Goal: Ask a question

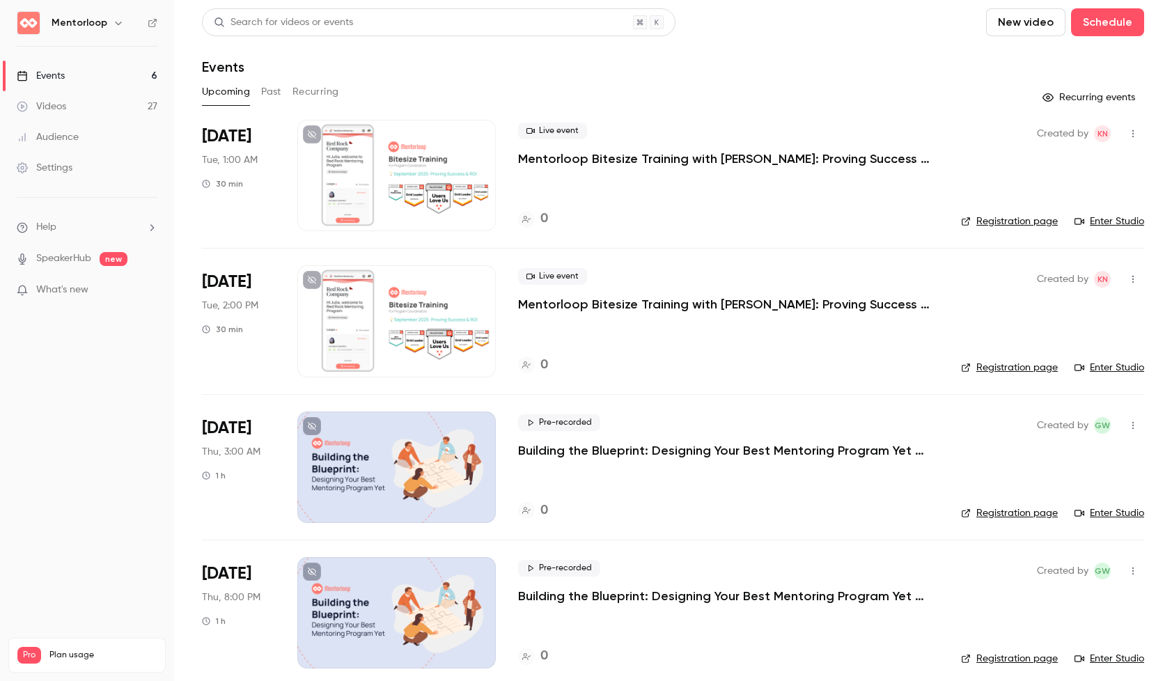
click at [276, 93] on button "Past" at bounding box center [271, 92] width 20 height 22
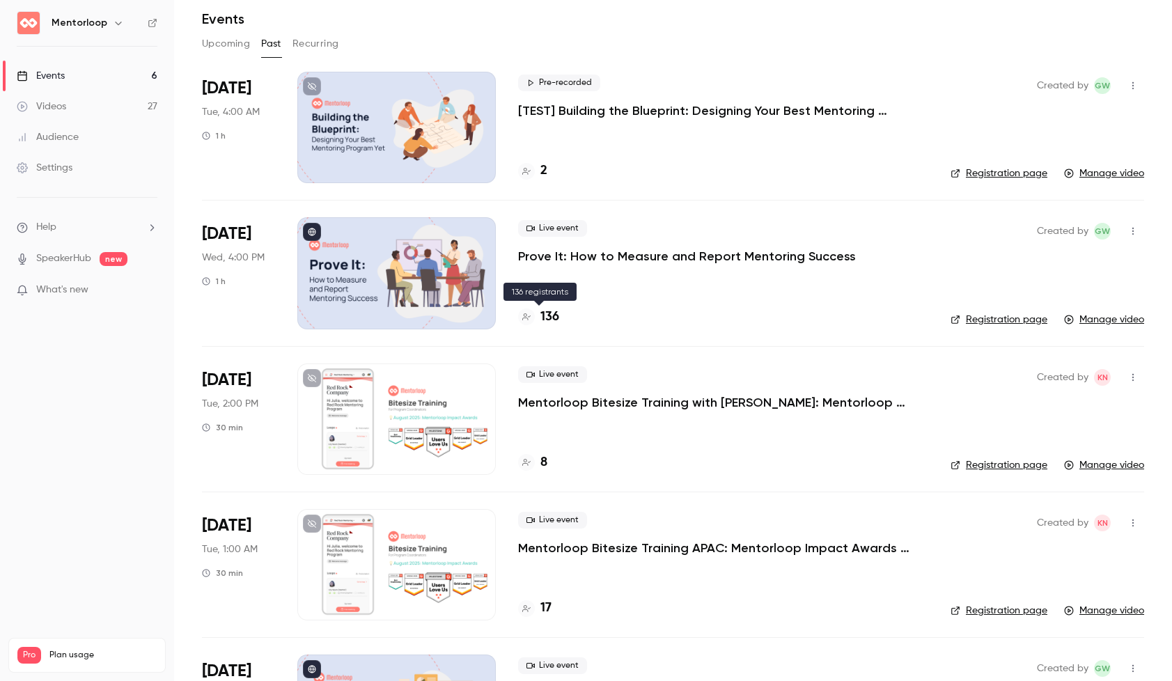
scroll to position [63, 0]
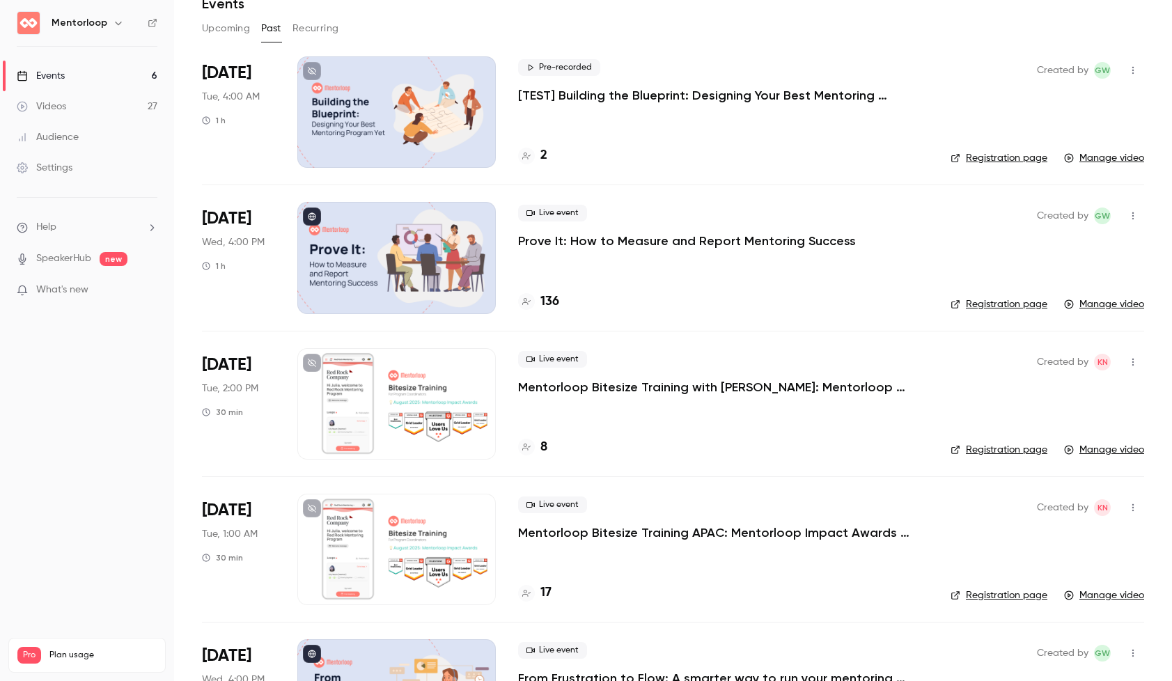
click at [702, 537] on p "Mentorloop Bitesize Training APAC: Mentorloop Impact Awards 2025" at bounding box center [723, 532] width 410 height 17
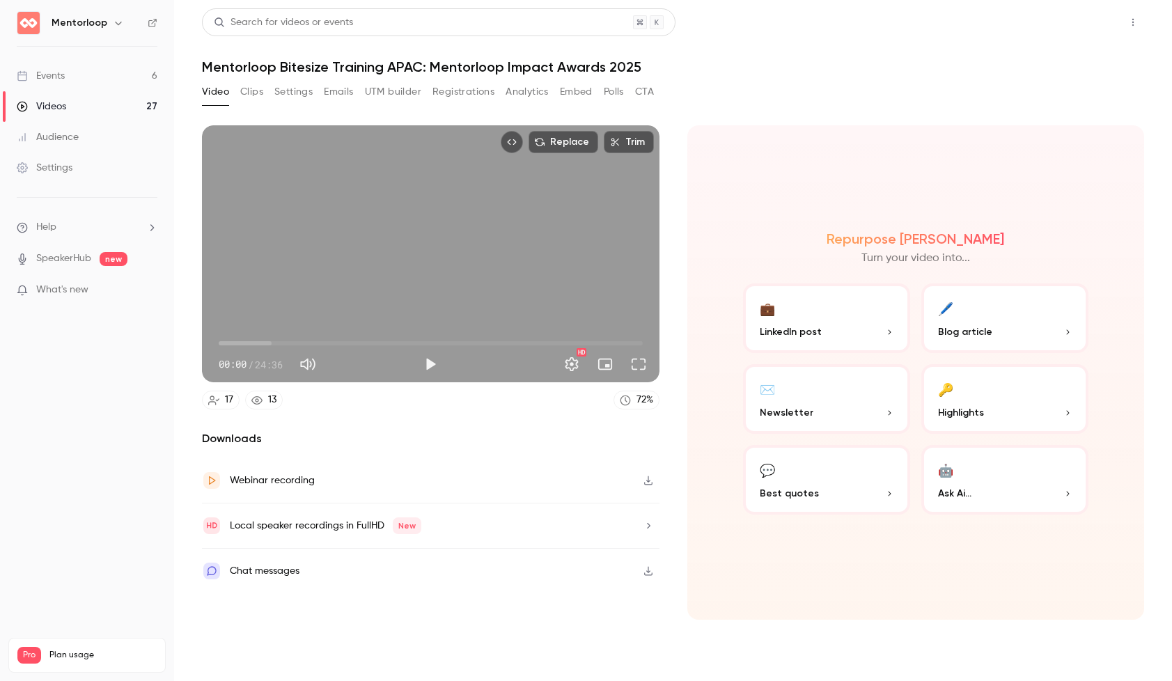
click at [1070, 36] on button "Share" at bounding box center [1083, 22] width 55 height 28
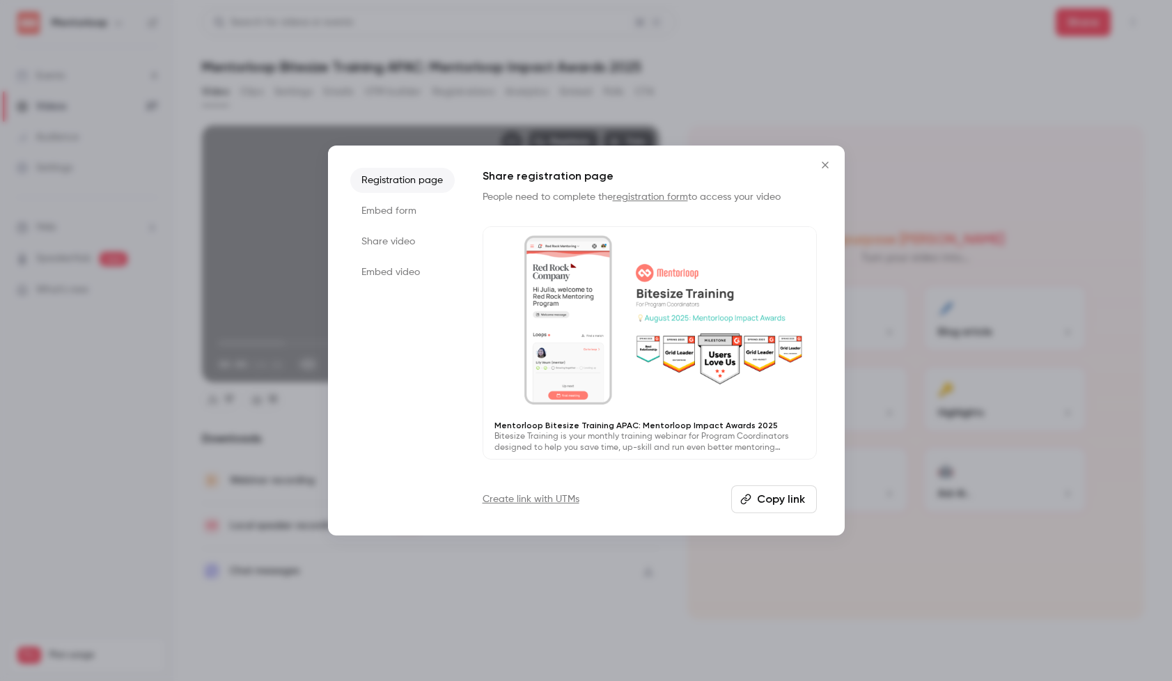
click at [385, 208] on li "Embed form" at bounding box center [402, 210] width 104 height 25
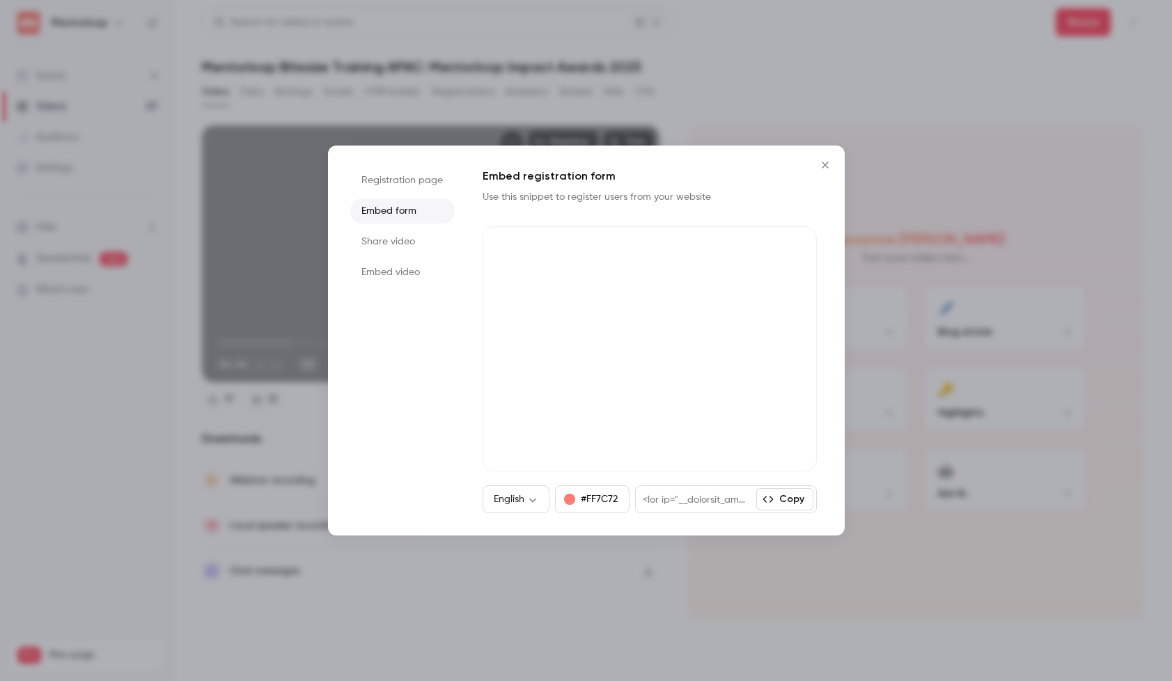
click at [380, 238] on li "Share video" at bounding box center [402, 241] width 104 height 25
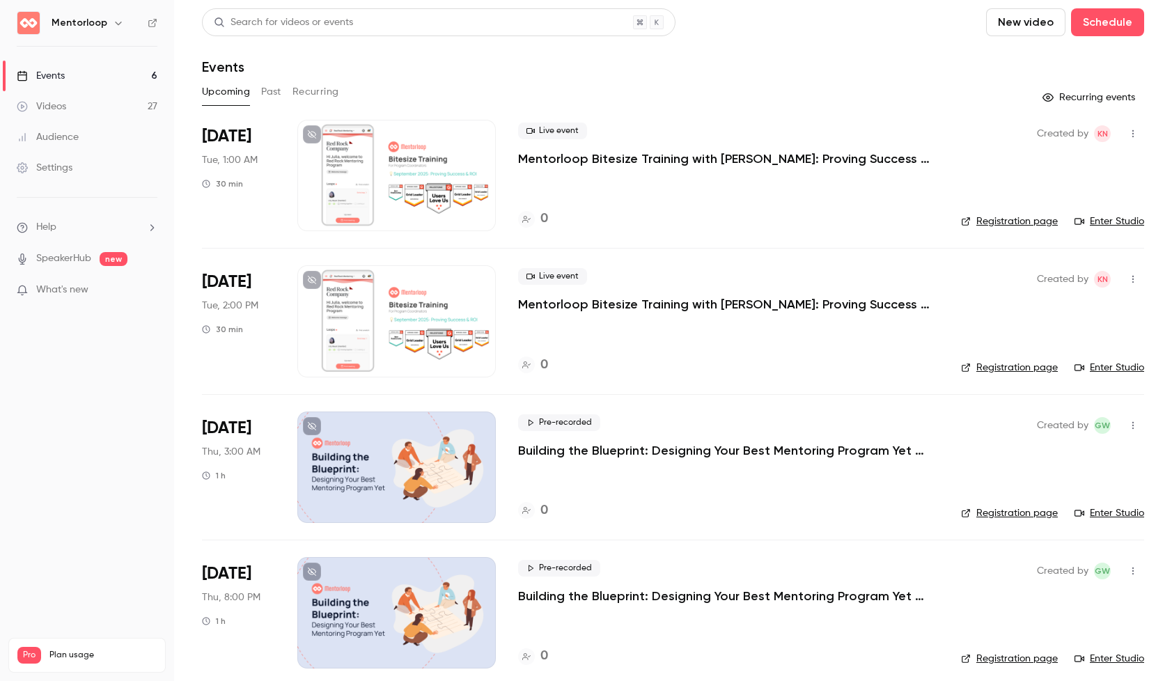
click at [273, 89] on button "Past" at bounding box center [271, 92] width 20 height 22
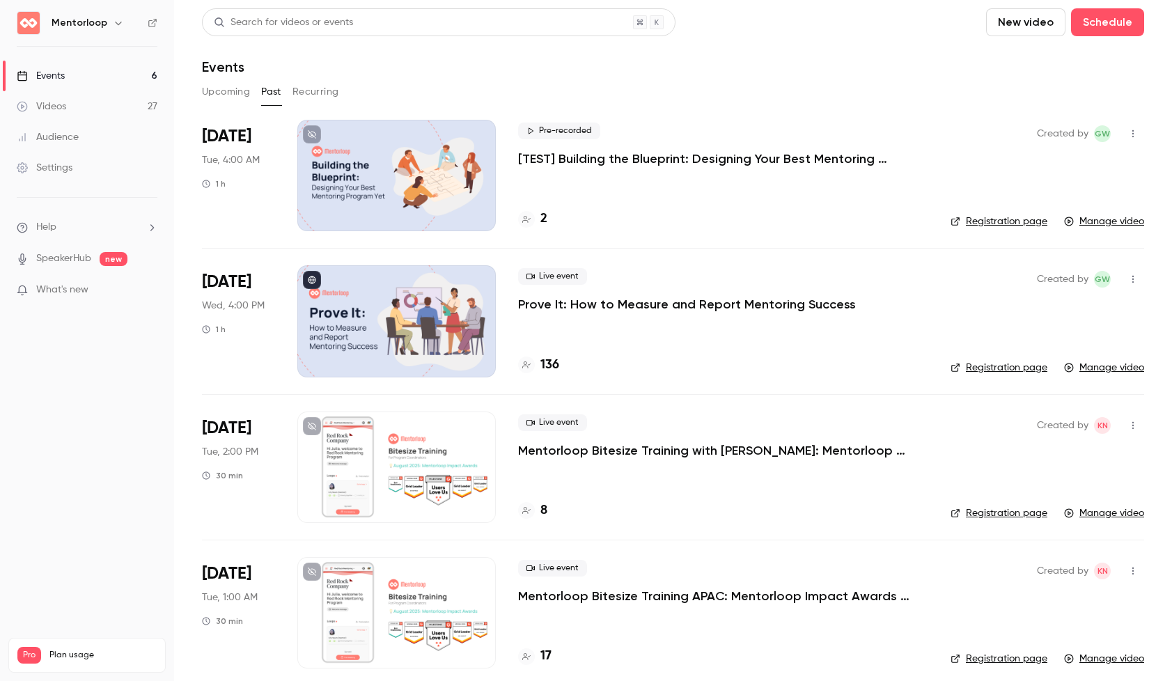
click at [696, 602] on p "Mentorloop Bitesize Training APAC: Mentorloop Impact Awards 2025" at bounding box center [723, 596] width 410 height 17
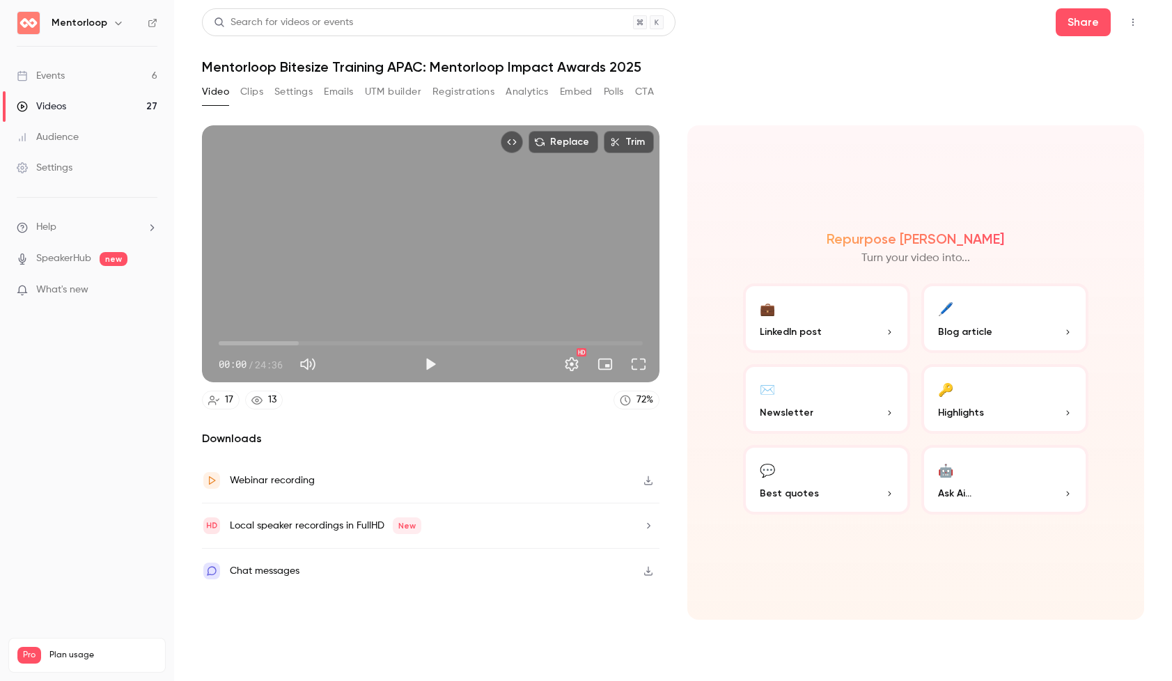
click at [518, 86] on button "Analytics" at bounding box center [527, 92] width 43 height 22
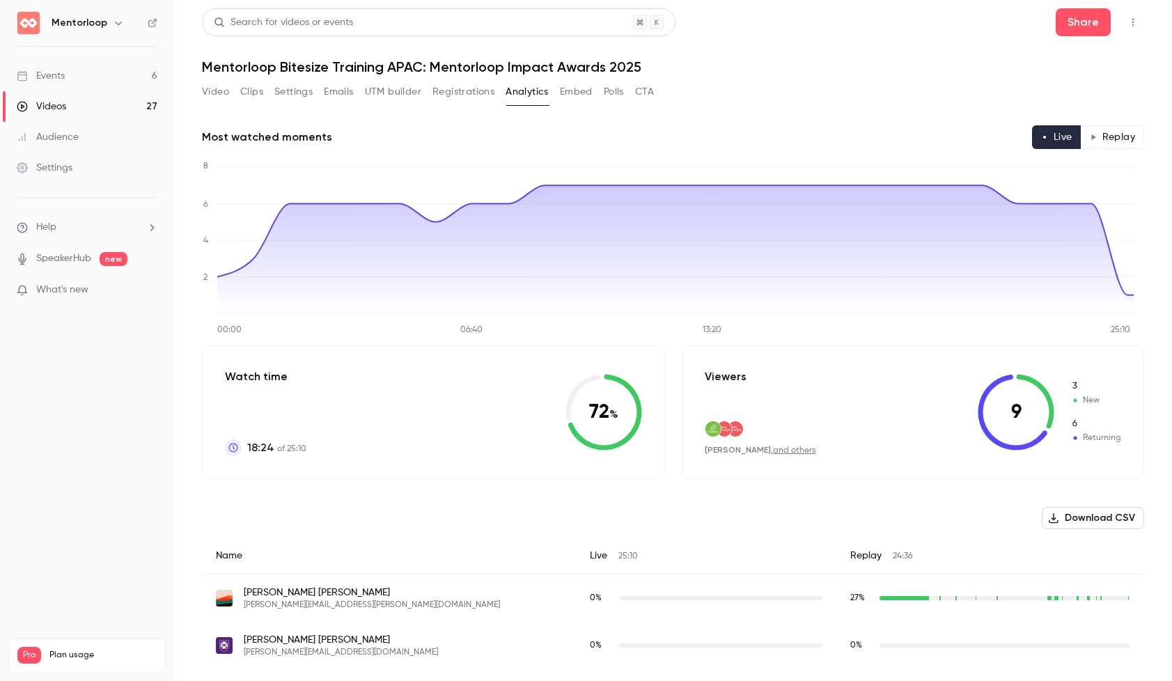
click at [775, 450] on link "and others" at bounding box center [794, 450] width 43 height 8
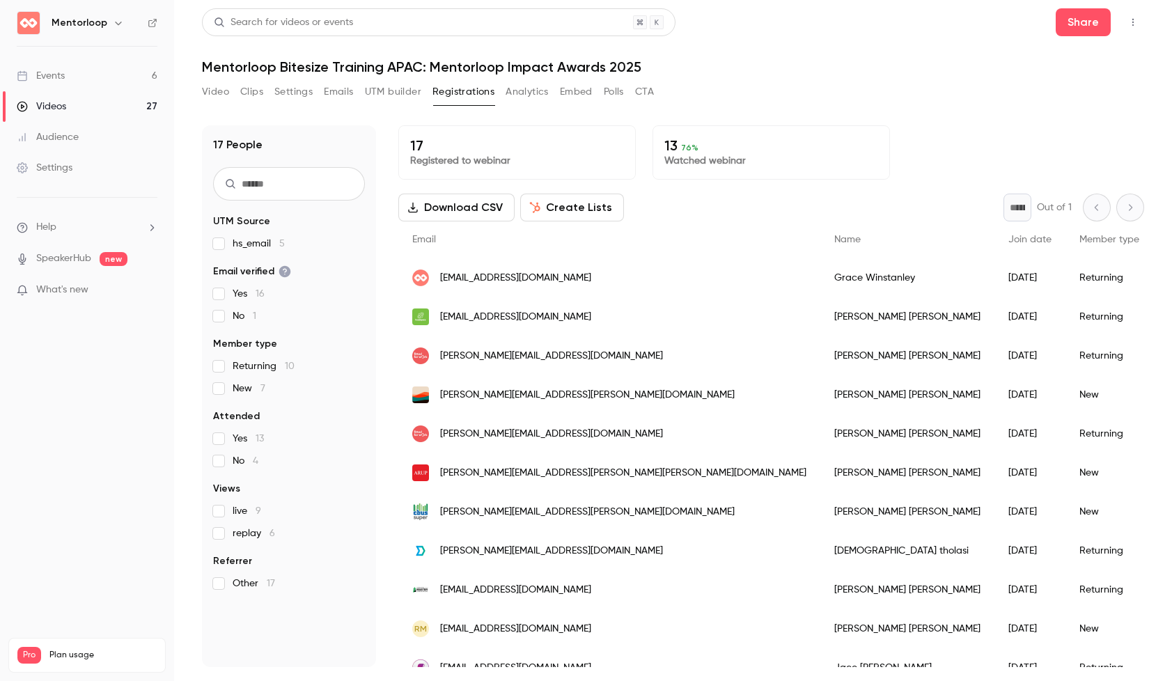
click at [510, 92] on button "Analytics" at bounding box center [527, 92] width 43 height 22
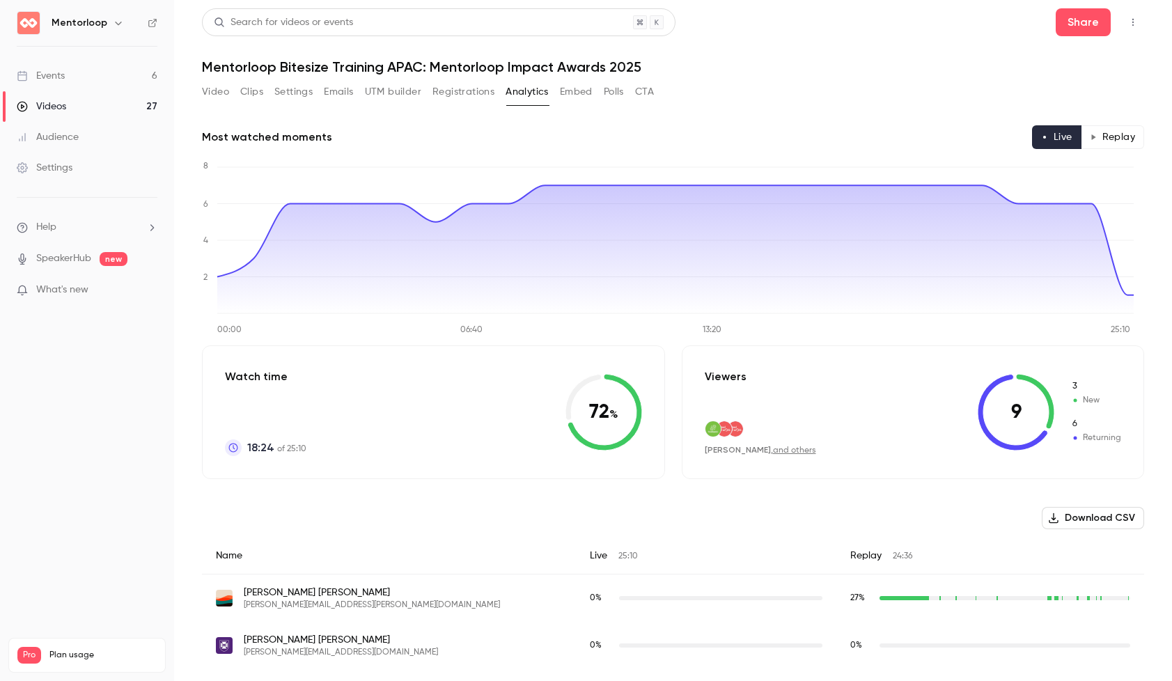
click at [1096, 148] on button "Replay" at bounding box center [1112, 137] width 63 height 24
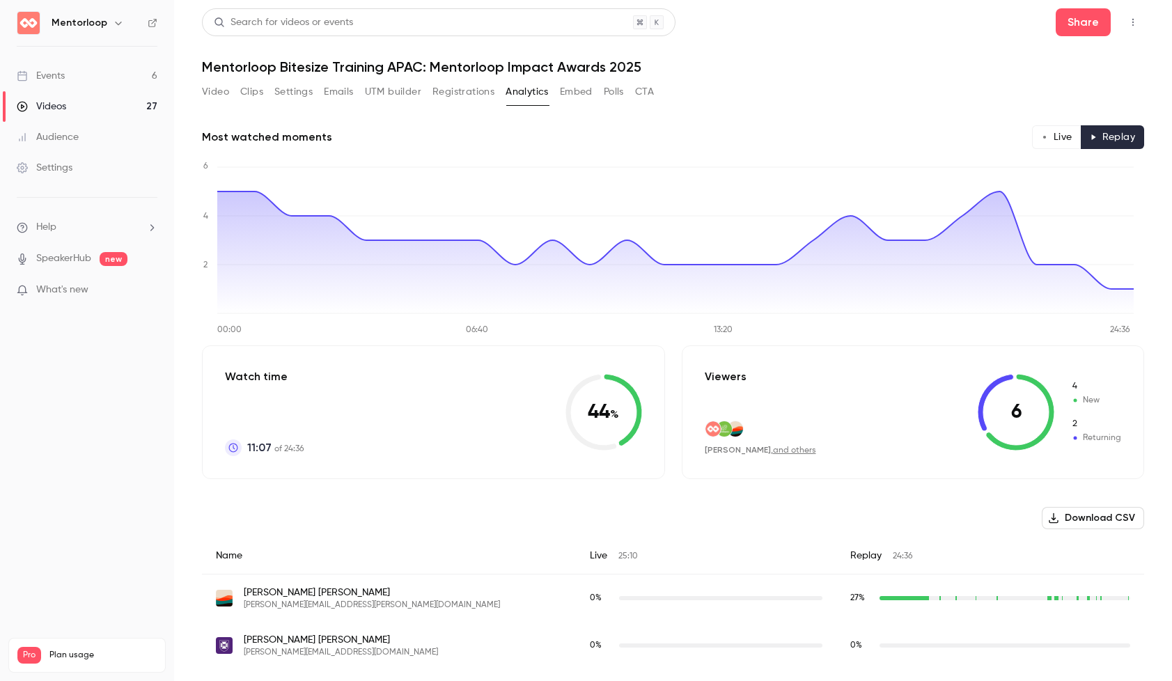
click at [773, 446] on link "and others" at bounding box center [794, 450] width 43 height 8
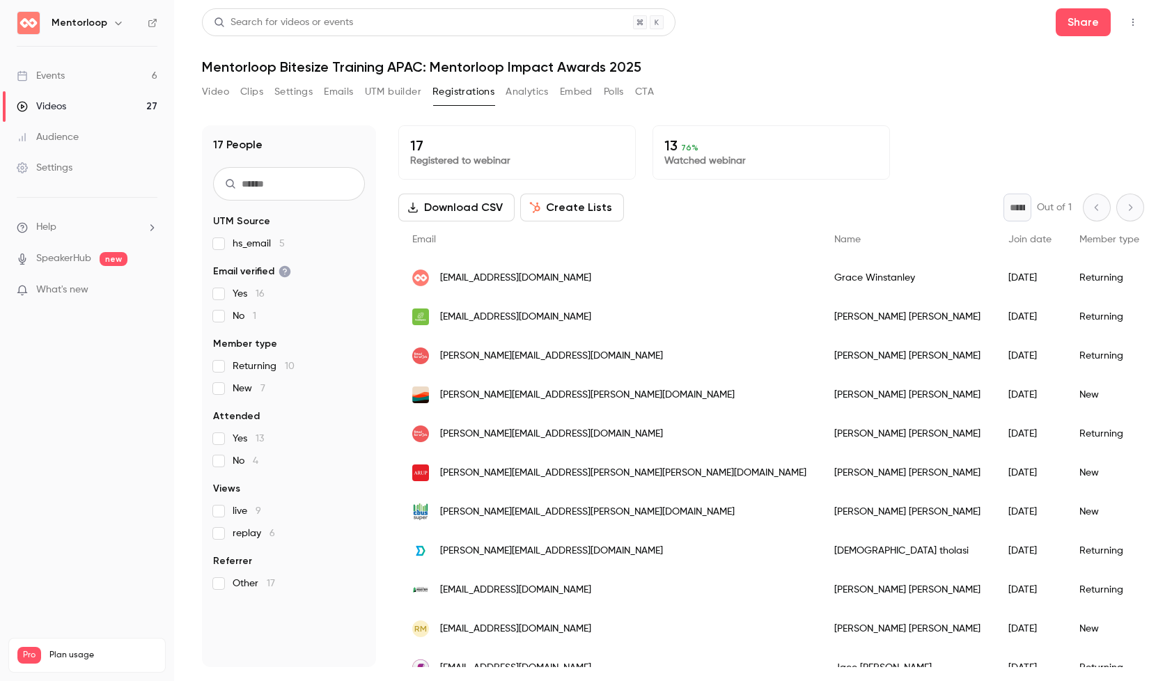
click at [546, 93] on button "Analytics" at bounding box center [527, 92] width 43 height 22
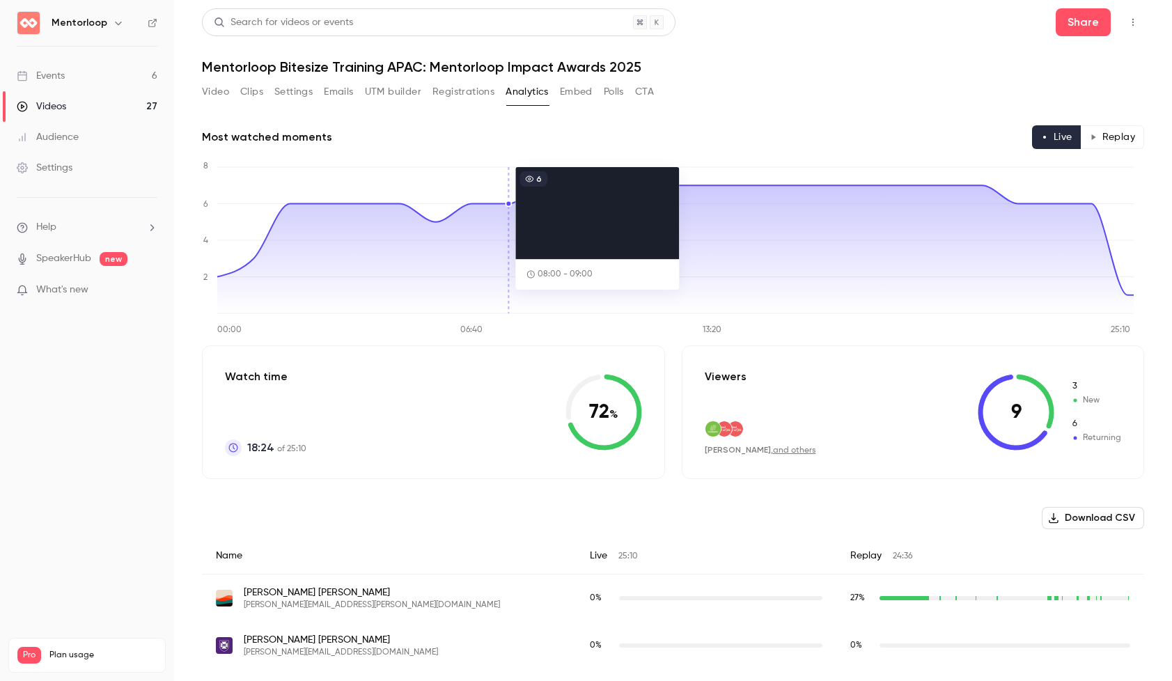
scroll to position [120, 0]
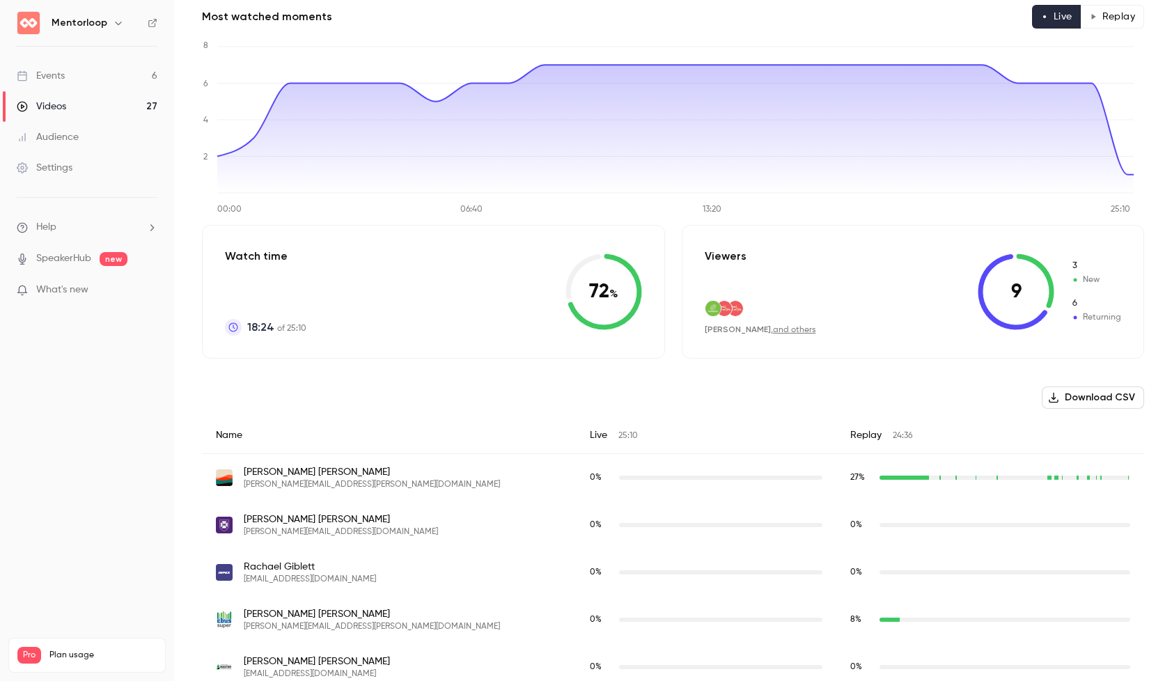
click at [1103, 29] on div "Most watched moments Live Replay 00:00 06:40 13:20 25:10 0 2 4 6 8 Watch time 1…" at bounding box center [673, 637] width 942 height 1265
click at [1102, 26] on button "Replay" at bounding box center [1112, 17] width 63 height 24
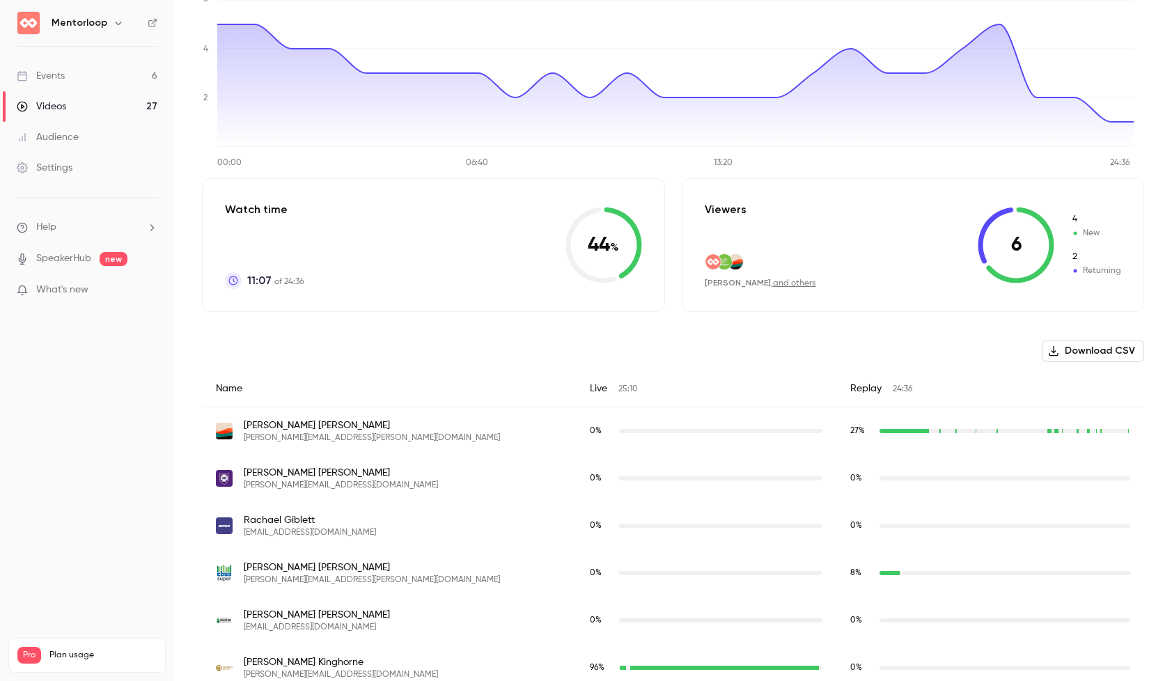
scroll to position [0, 0]
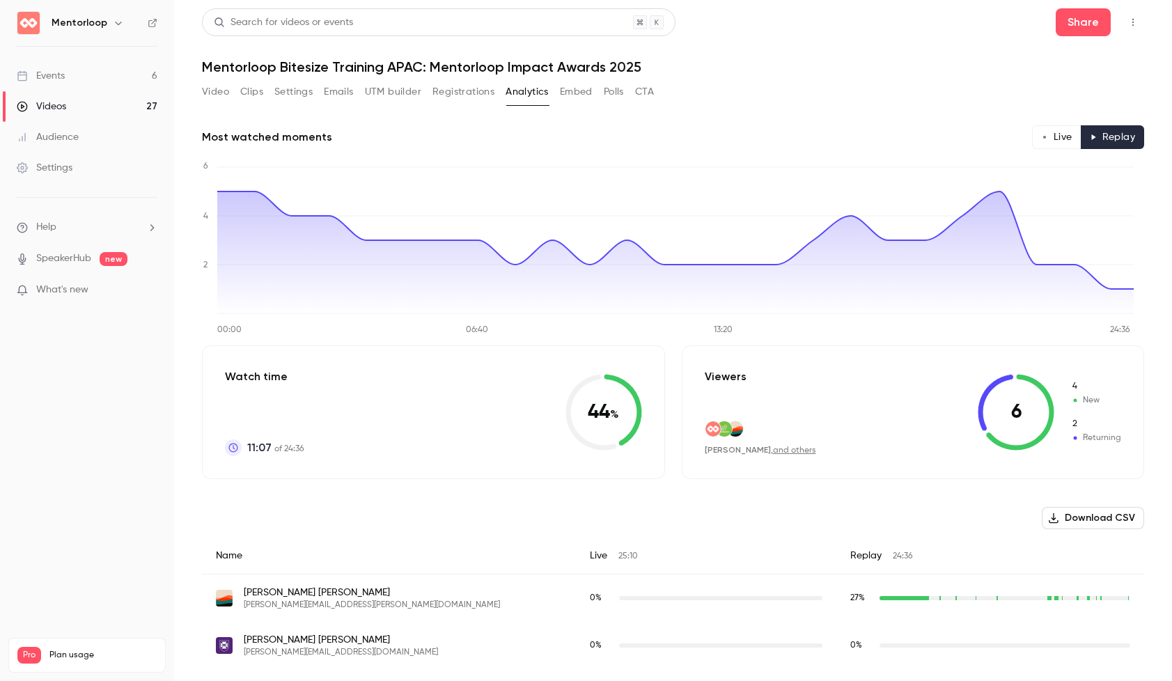
click at [1127, 20] on icon "Top Bar Actions" at bounding box center [1132, 22] width 11 height 10
click at [1127, 20] on div at bounding box center [586, 340] width 1172 height 681
click at [67, 148] on link "Audience" at bounding box center [87, 137] width 174 height 31
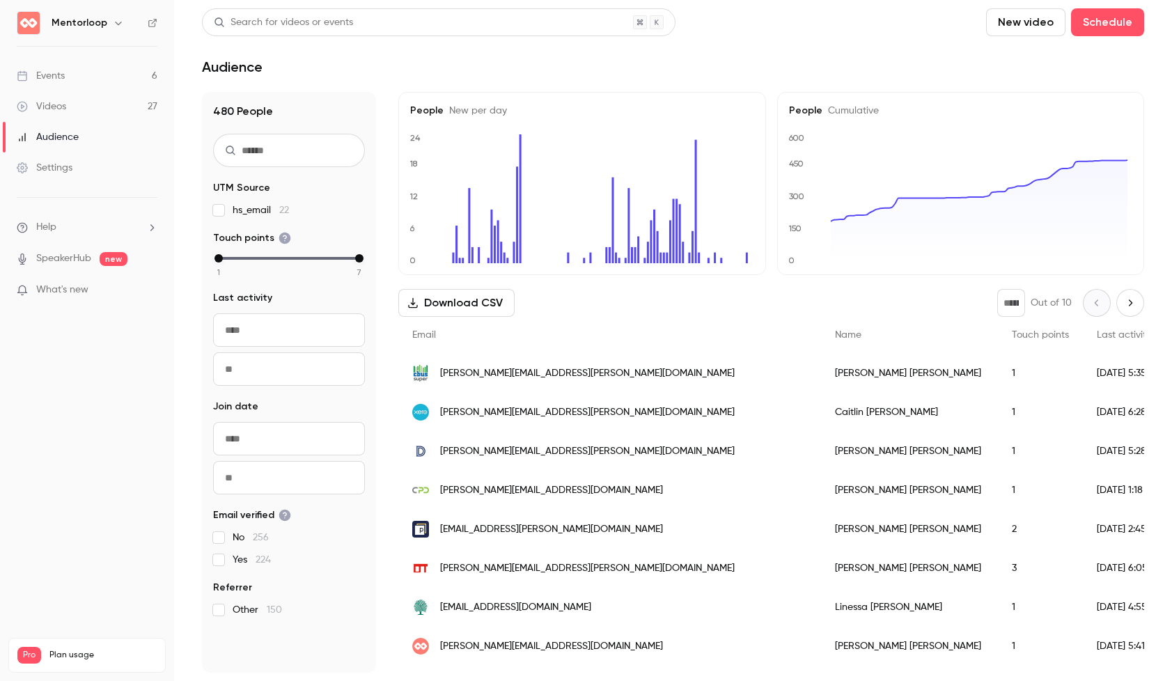
click at [88, 81] on link "Events 6" at bounding box center [87, 76] width 174 height 31
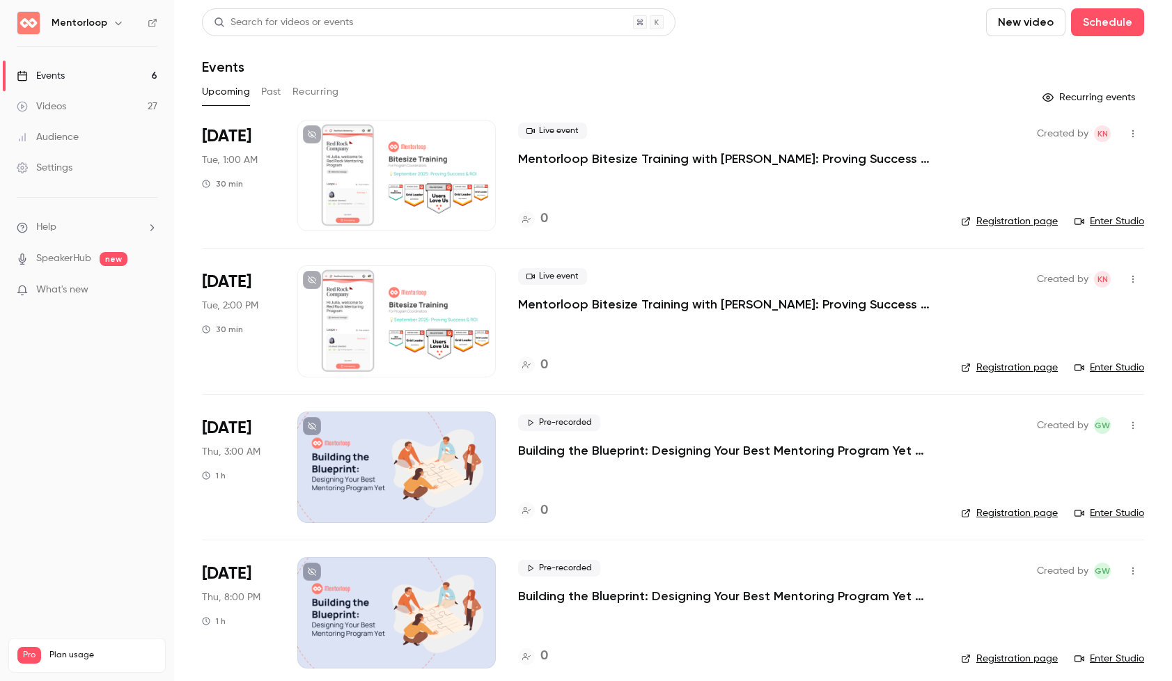
click at [271, 91] on button "Past" at bounding box center [271, 92] width 20 height 22
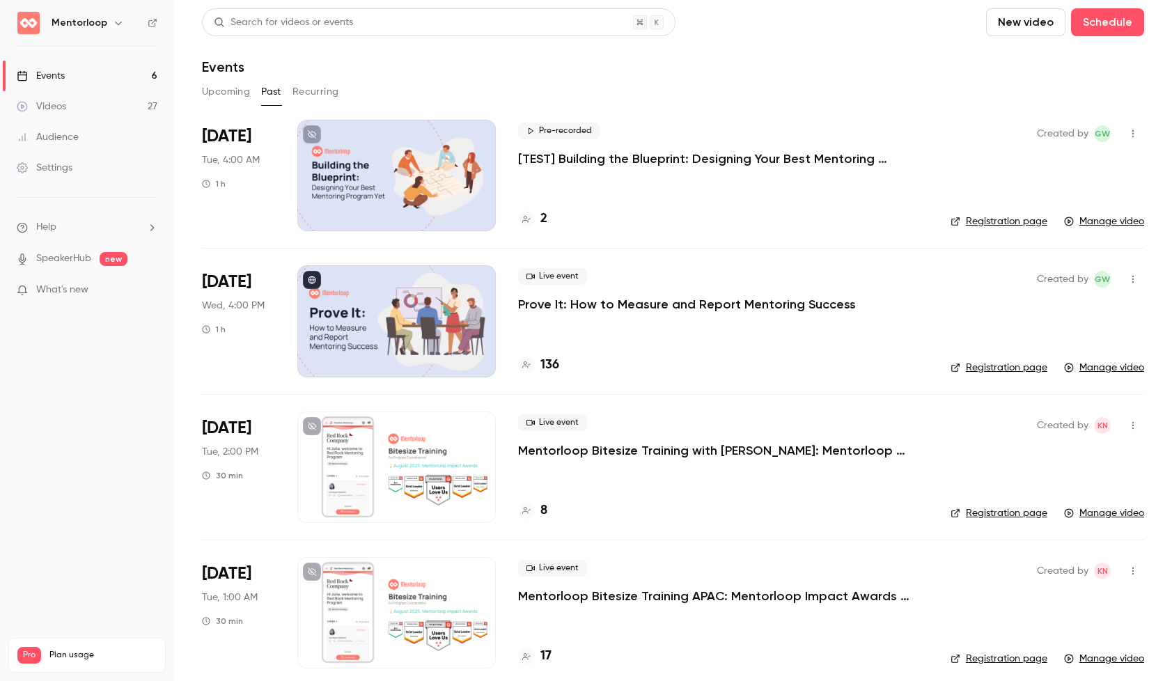
click at [772, 595] on p "Mentorloop Bitesize Training APAC: Mentorloop Impact Awards 2025" at bounding box center [723, 596] width 410 height 17
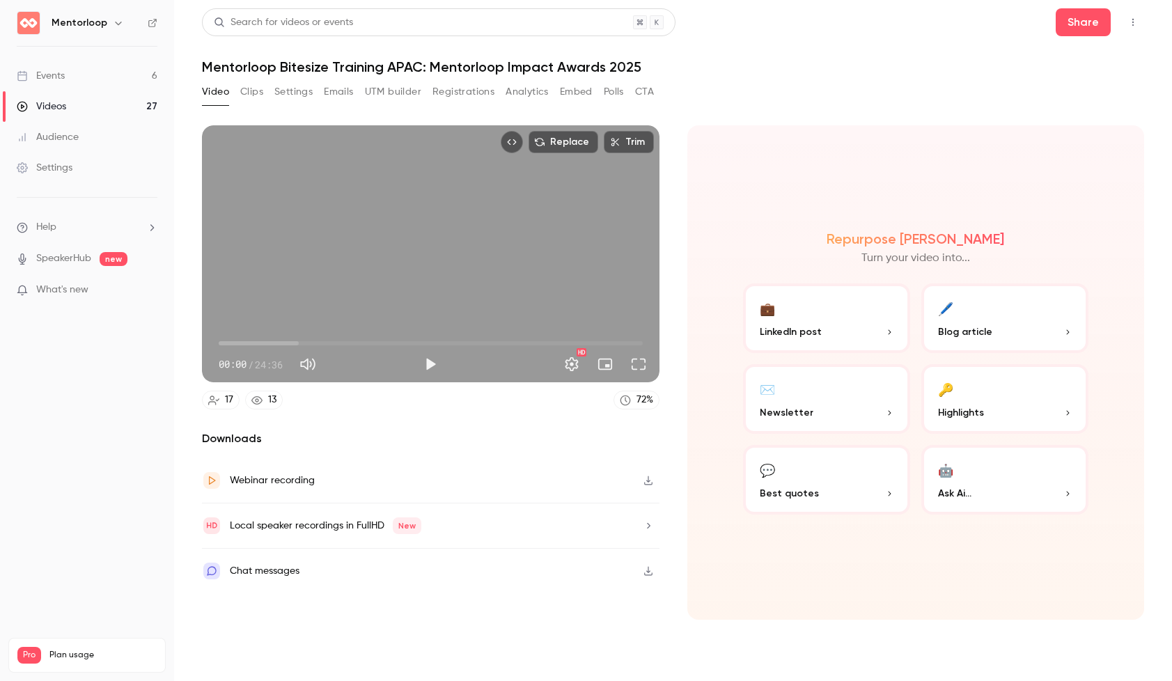
click at [502, 91] on div "Video Clips Settings Emails UTM builder Registrations Analytics Embed Polls CTA" at bounding box center [428, 92] width 452 height 22
click at [510, 93] on button "Analytics" at bounding box center [527, 92] width 43 height 22
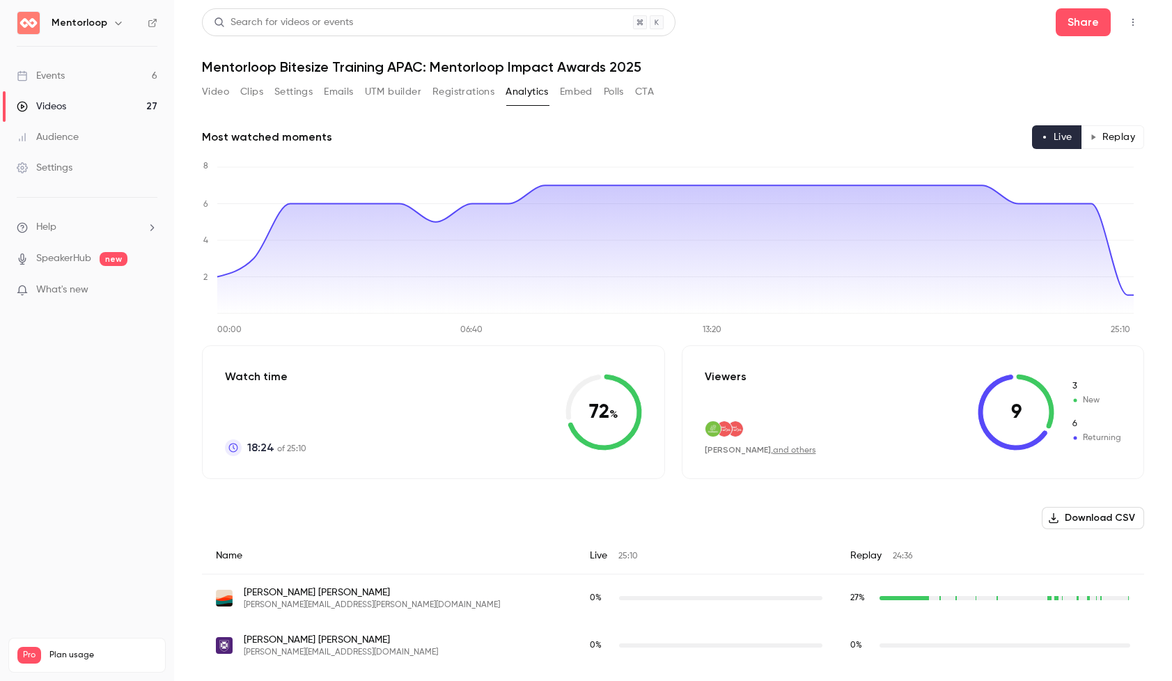
click at [1107, 125] on button "Replay" at bounding box center [1112, 137] width 63 height 24
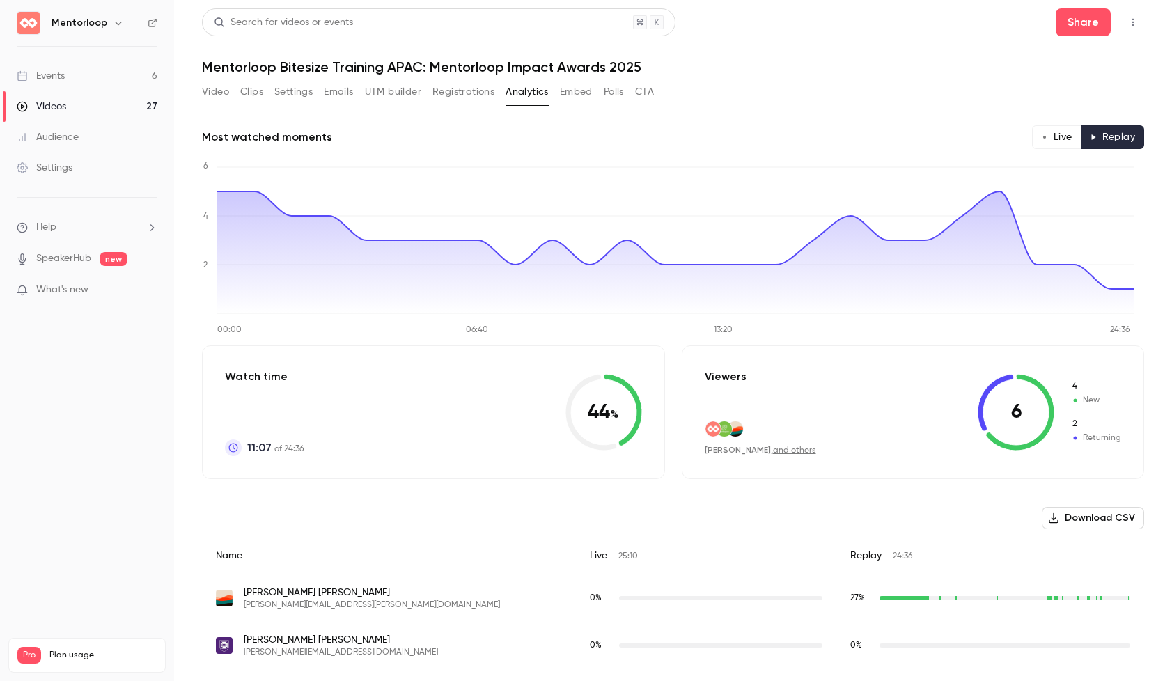
click at [231, 93] on div "Video Clips Settings Emails UTM builder Registrations Analytics Embed Polls CTA" at bounding box center [428, 92] width 452 height 22
click at [226, 92] on button "Video" at bounding box center [215, 92] width 27 height 22
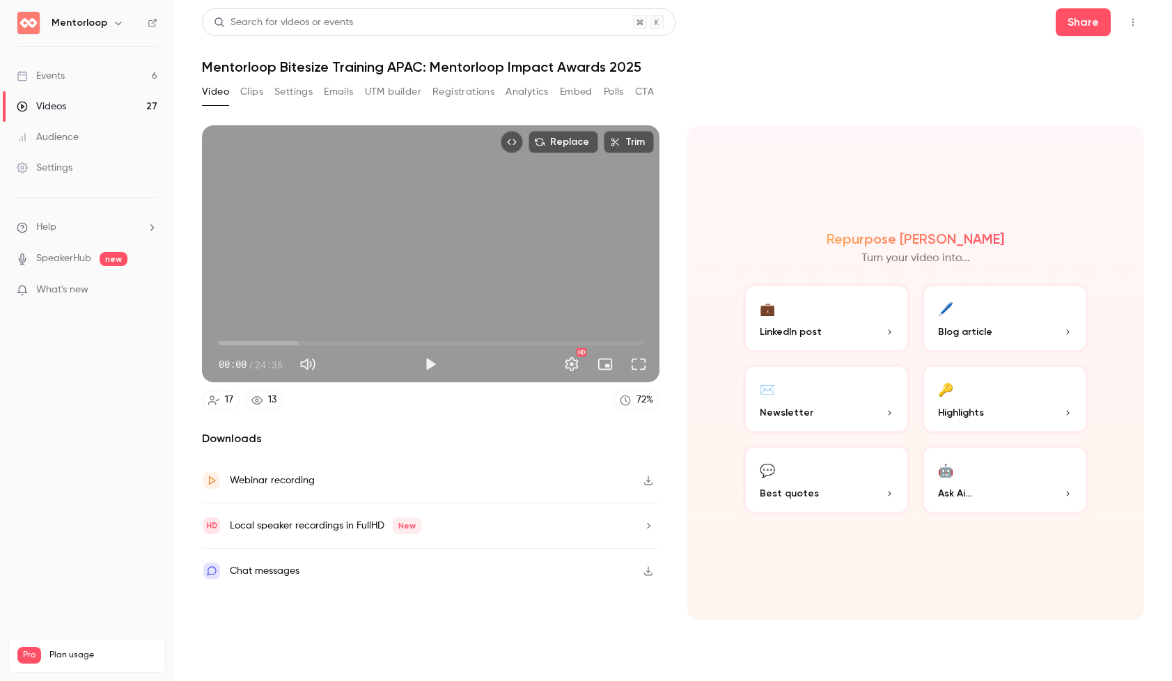
click at [256, 402] on icon at bounding box center [256, 400] width 11 height 8
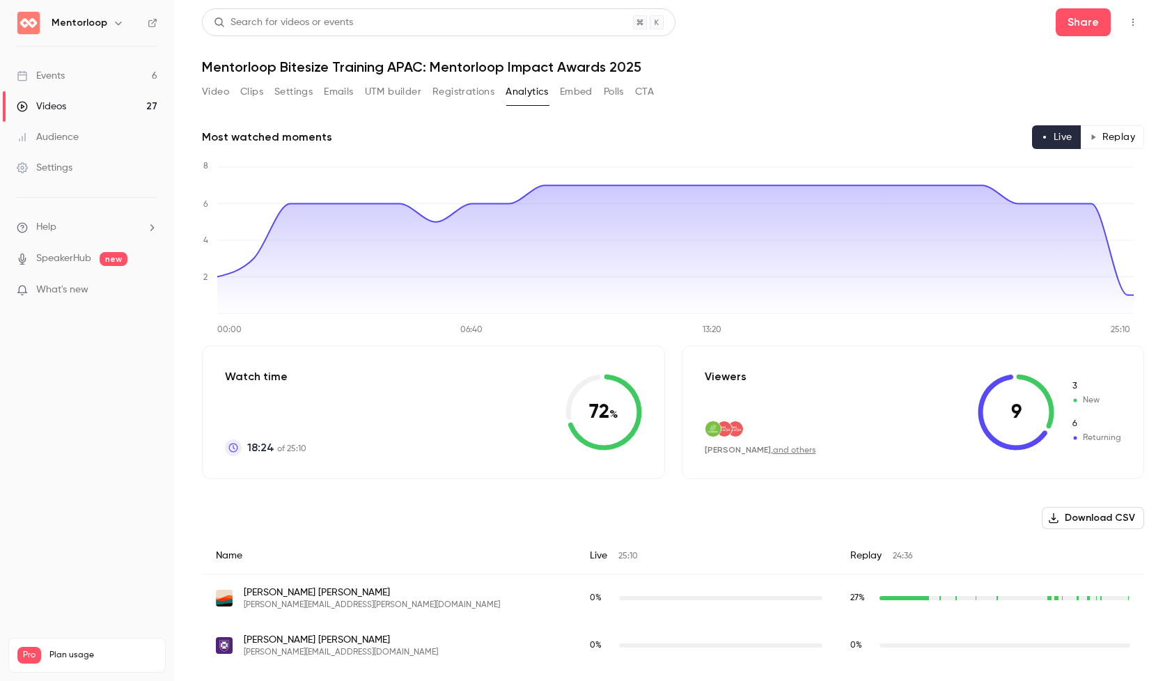
click at [583, 101] on button "Embed" at bounding box center [576, 92] width 33 height 22
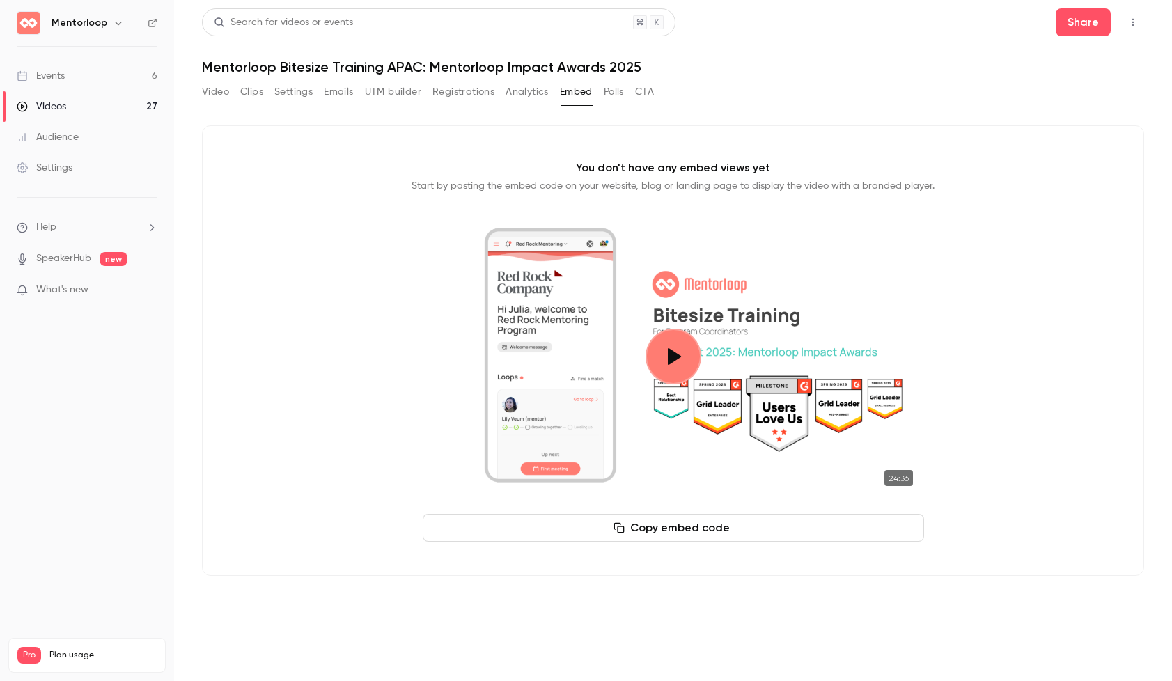
click at [607, 96] on button "Polls" at bounding box center [614, 92] width 20 height 22
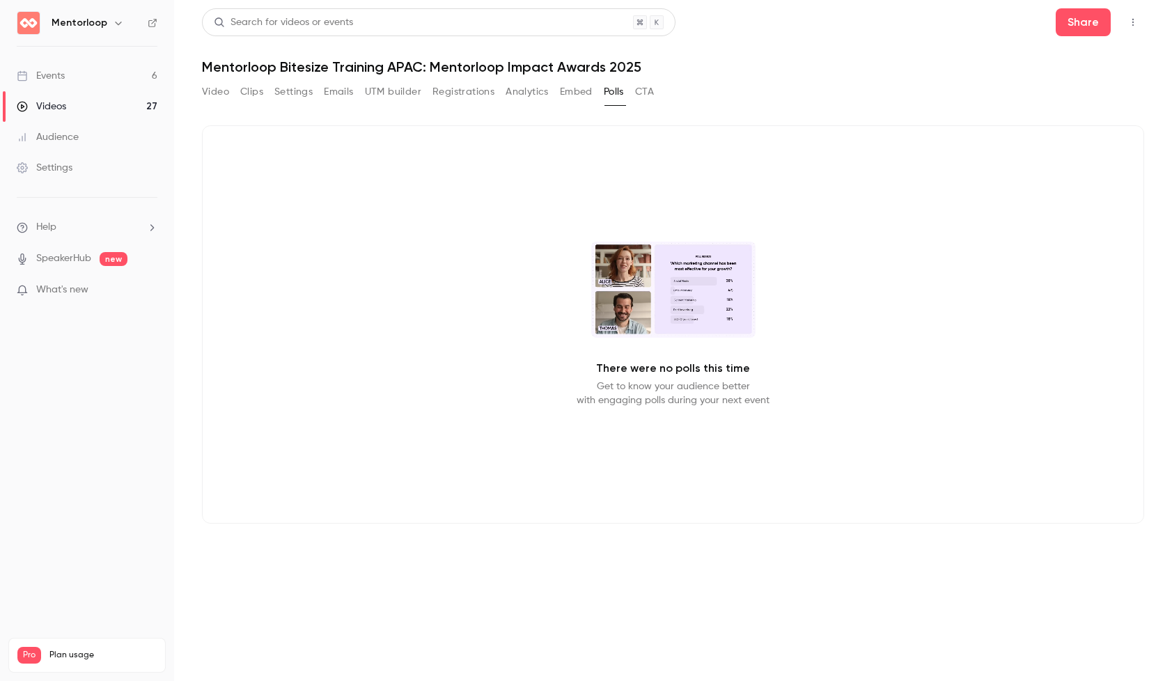
click at [646, 94] on button "CTA" at bounding box center [644, 92] width 19 height 22
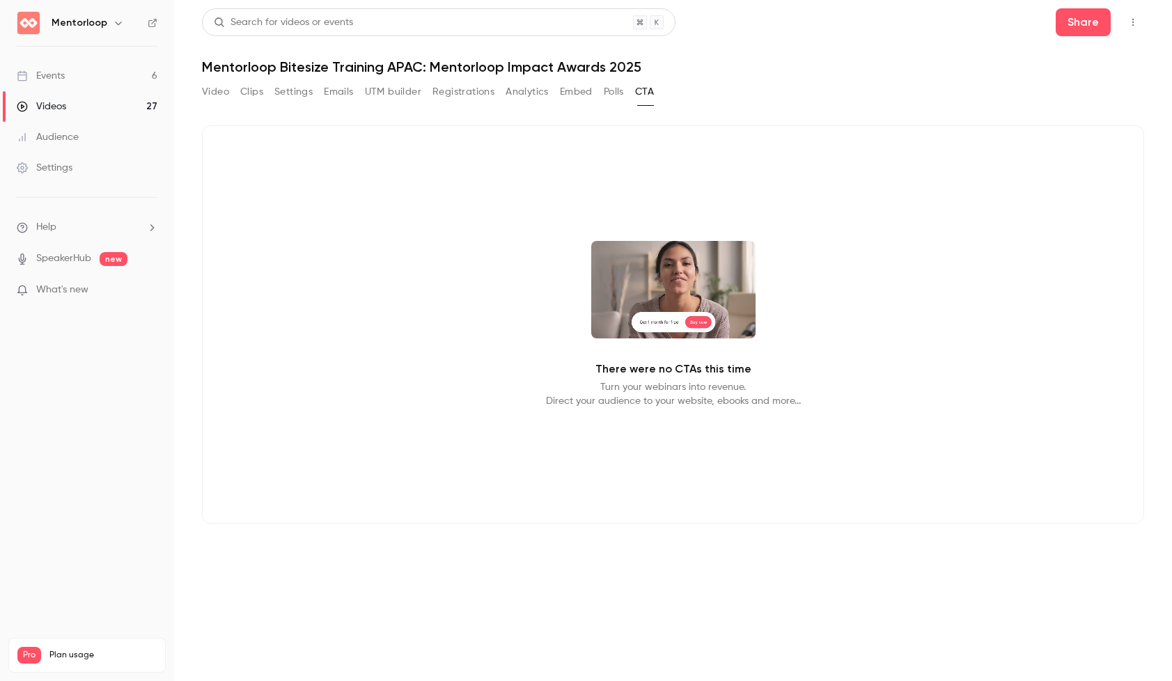
click at [529, 86] on button "Analytics" at bounding box center [527, 92] width 43 height 22
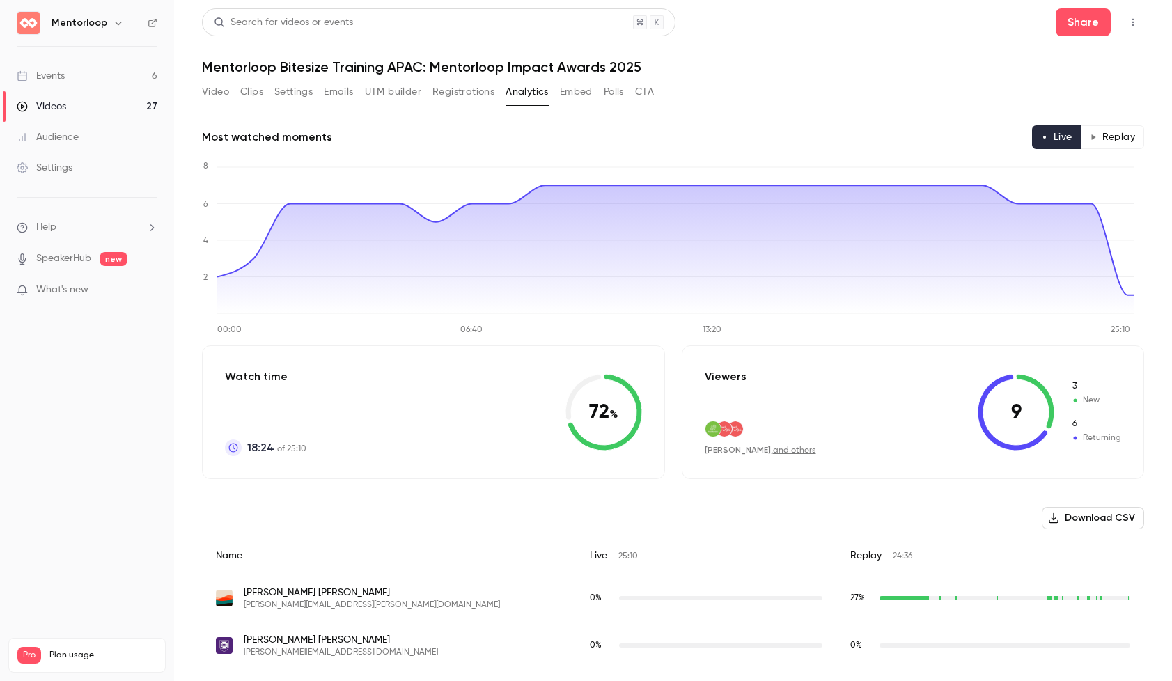
click at [86, 18] on h6 "Mentorloop" at bounding box center [80, 23] width 56 height 14
click at [41, 22] on div "Mentorloop" at bounding box center [87, 23] width 141 height 24
click at [29, 23] on img at bounding box center [28, 23] width 22 height 22
click at [83, 26] on h6 "Mentorloop" at bounding box center [80, 23] width 56 height 14
click at [114, 24] on icon "button" at bounding box center [118, 22] width 11 height 11
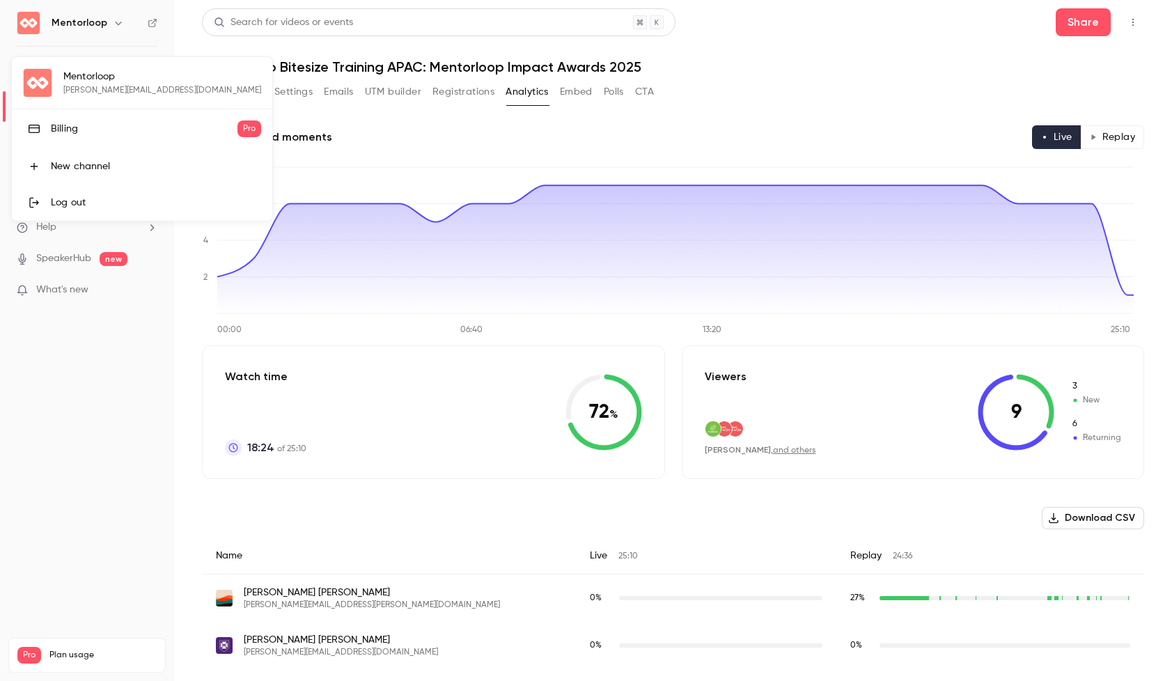
click at [101, 93] on div "Mentorloop kristin@mentorloop.com Billing Pro New channel Log out" at bounding box center [142, 139] width 260 height 164
click at [265, 66] on div at bounding box center [586, 340] width 1172 height 681
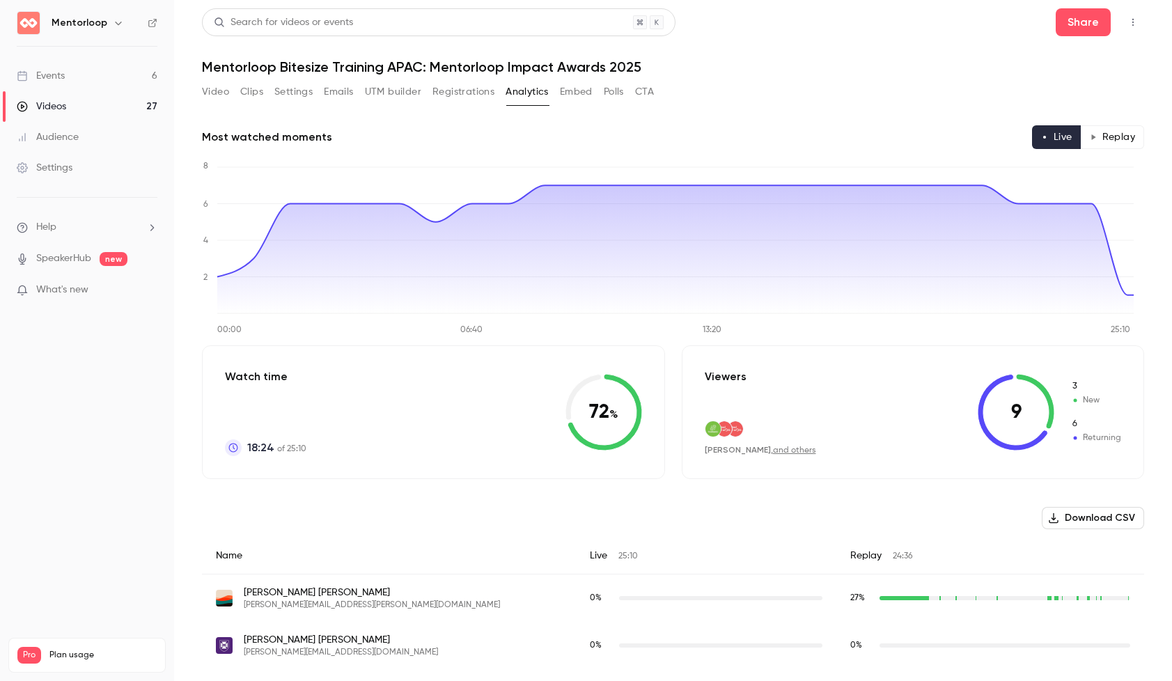
click at [73, 262] on link "SpeakerHub" at bounding box center [63, 258] width 55 height 15
click at [64, 138] on div "Audience" at bounding box center [48, 137] width 62 height 14
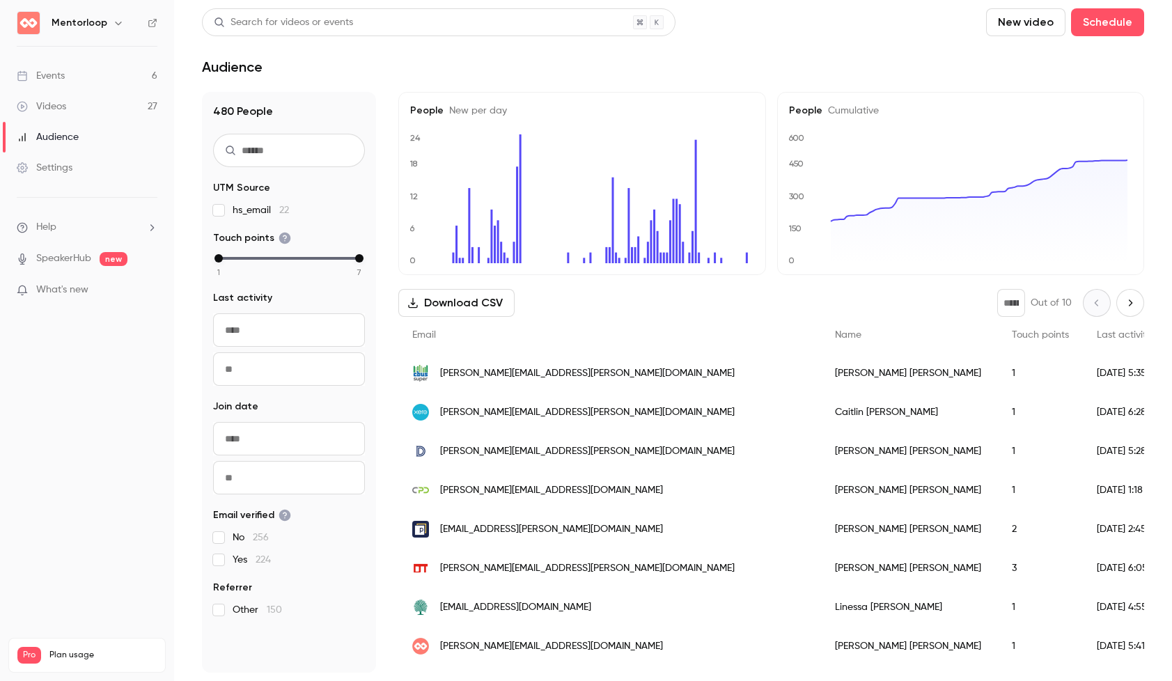
click at [70, 73] on link "Events 6" at bounding box center [87, 76] width 174 height 31
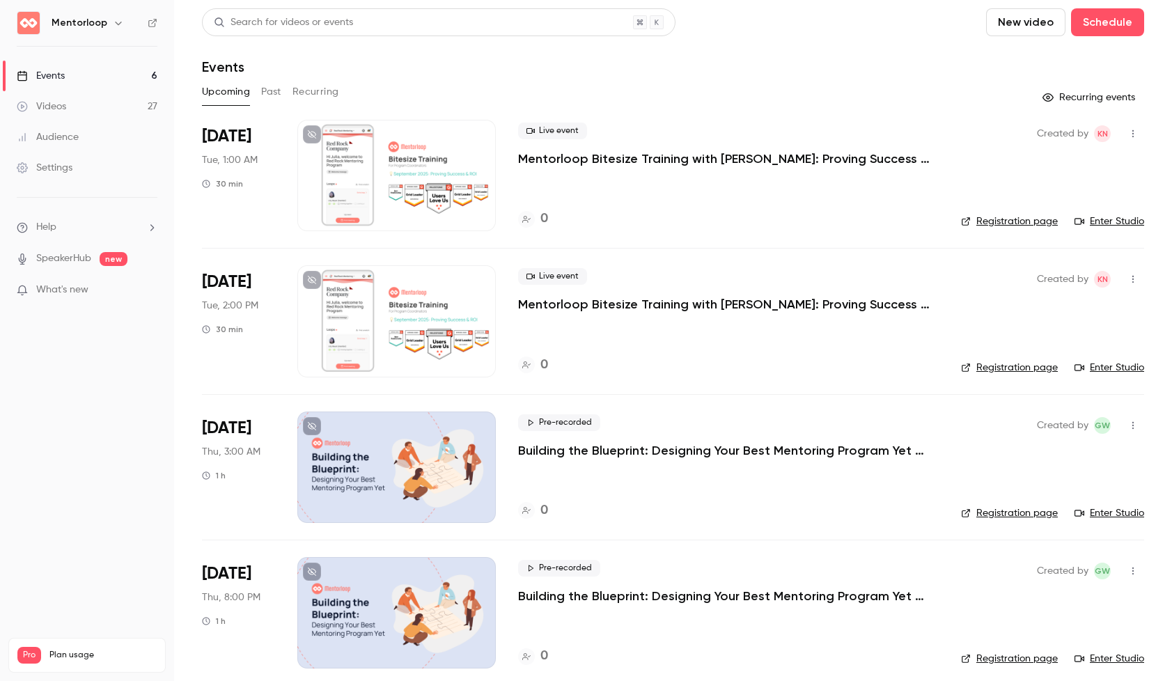
click at [265, 96] on button "Past" at bounding box center [271, 92] width 20 height 22
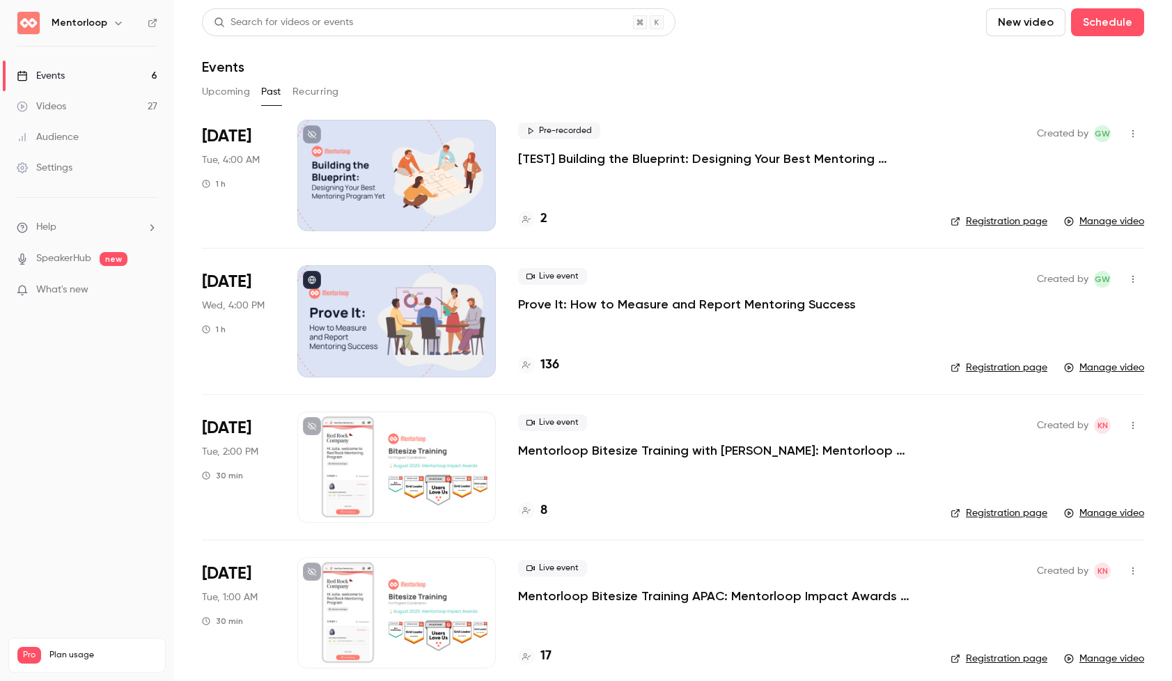
click at [297, 94] on button "Recurring" at bounding box center [315, 92] width 47 height 22
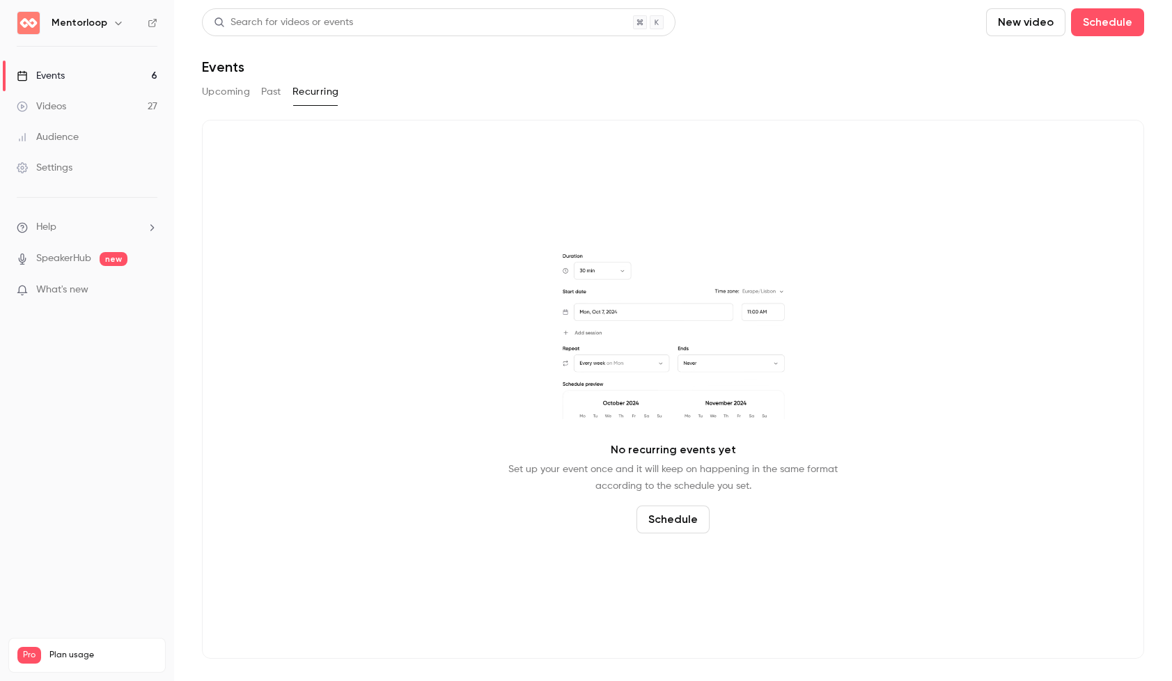
click at [256, 91] on div "Upcoming Past Recurring" at bounding box center [673, 92] width 942 height 22
click at [261, 91] on button "Past" at bounding box center [271, 92] width 20 height 22
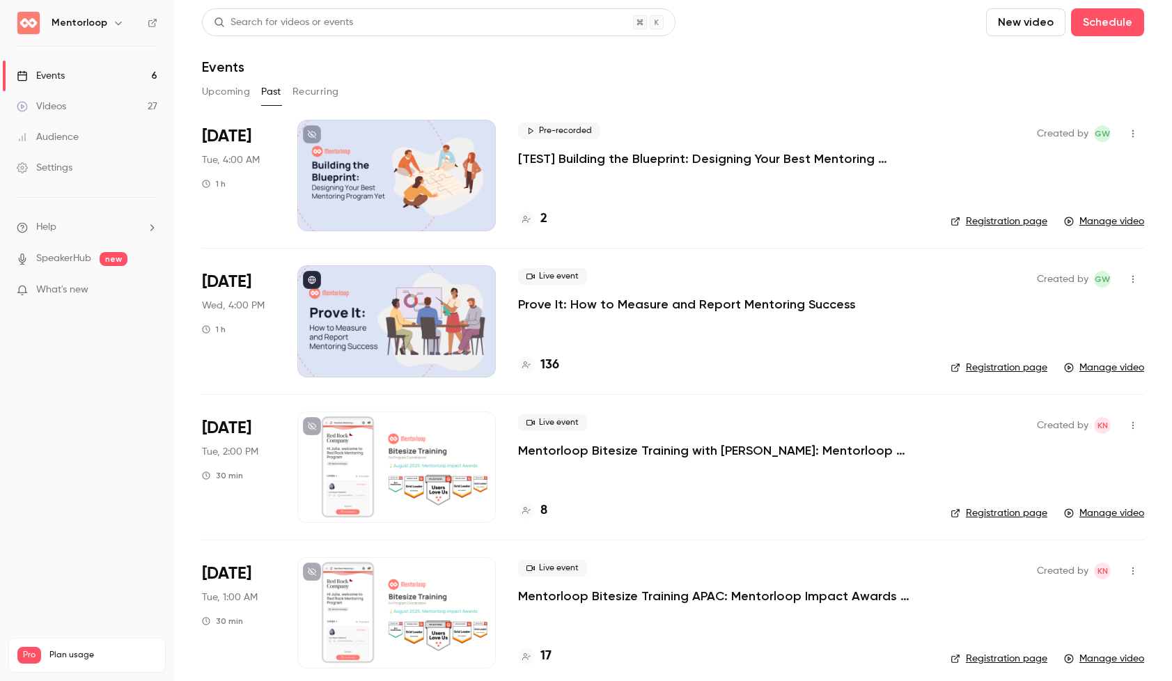
click at [151, 29] on div "Mentorloop" at bounding box center [87, 23] width 141 height 24
click at [151, 28] on div "Mentorloop" at bounding box center [87, 23] width 141 height 24
click at [151, 22] on icon at bounding box center [153, 23] width 10 height 10
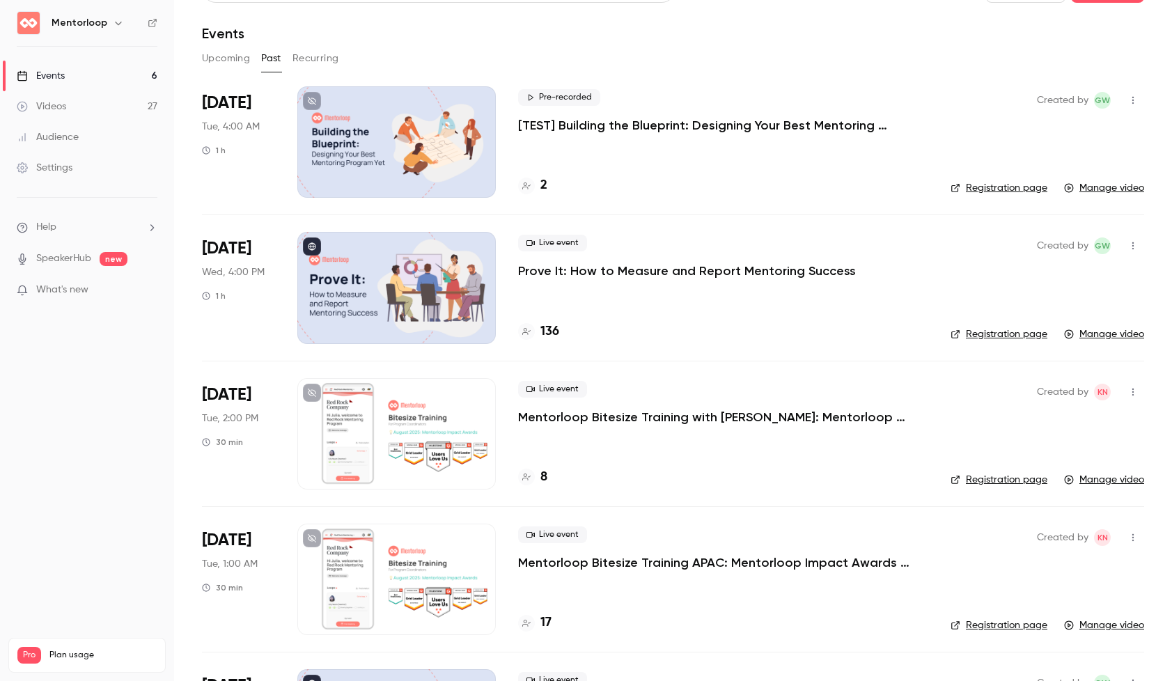
scroll to position [50, 0]
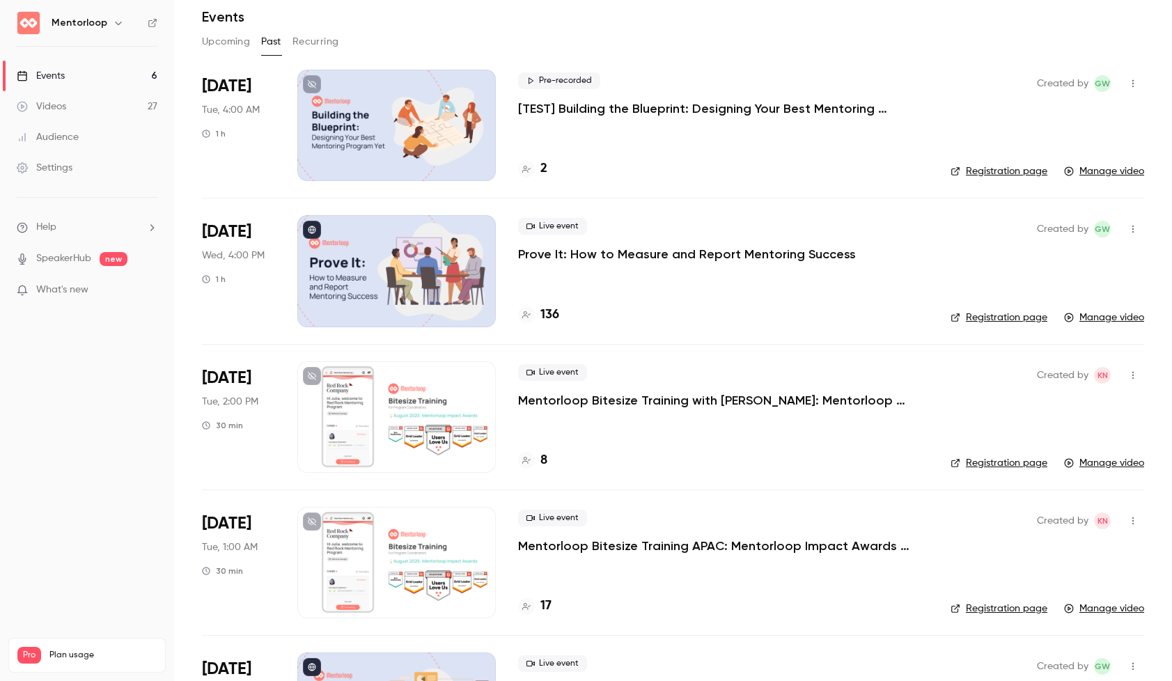
click at [653, 250] on p "Prove It: How to Measure and Report Mentoring Success" at bounding box center [687, 254] width 338 height 17
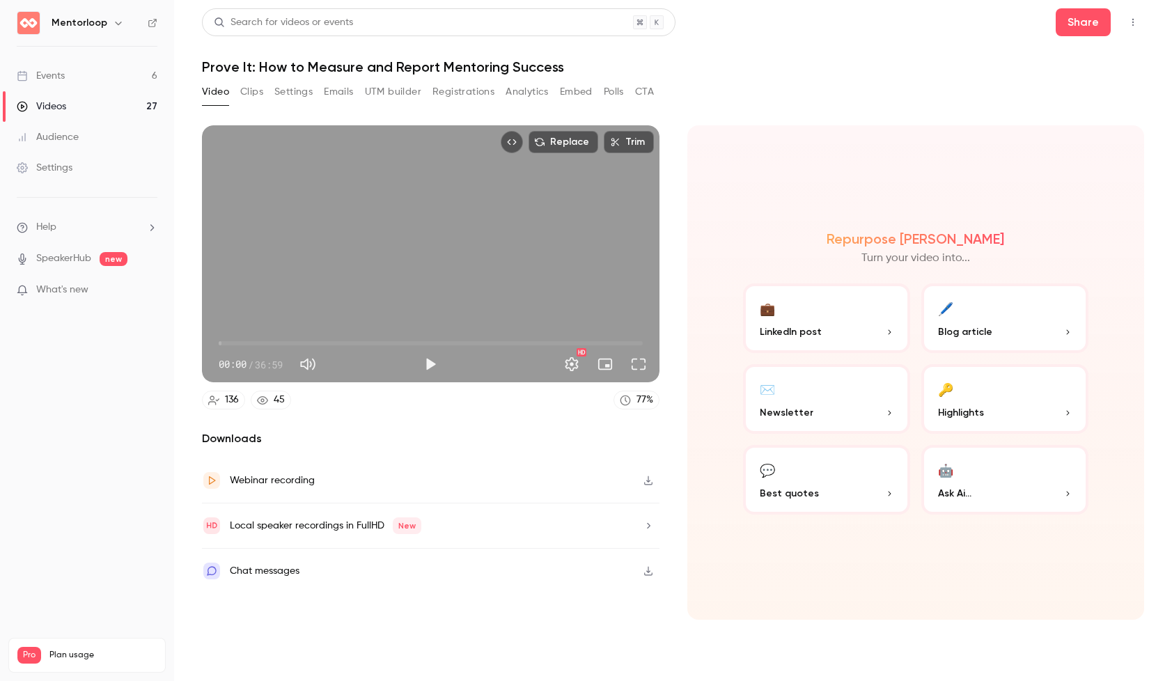
click at [521, 89] on button "Analytics" at bounding box center [527, 92] width 43 height 22
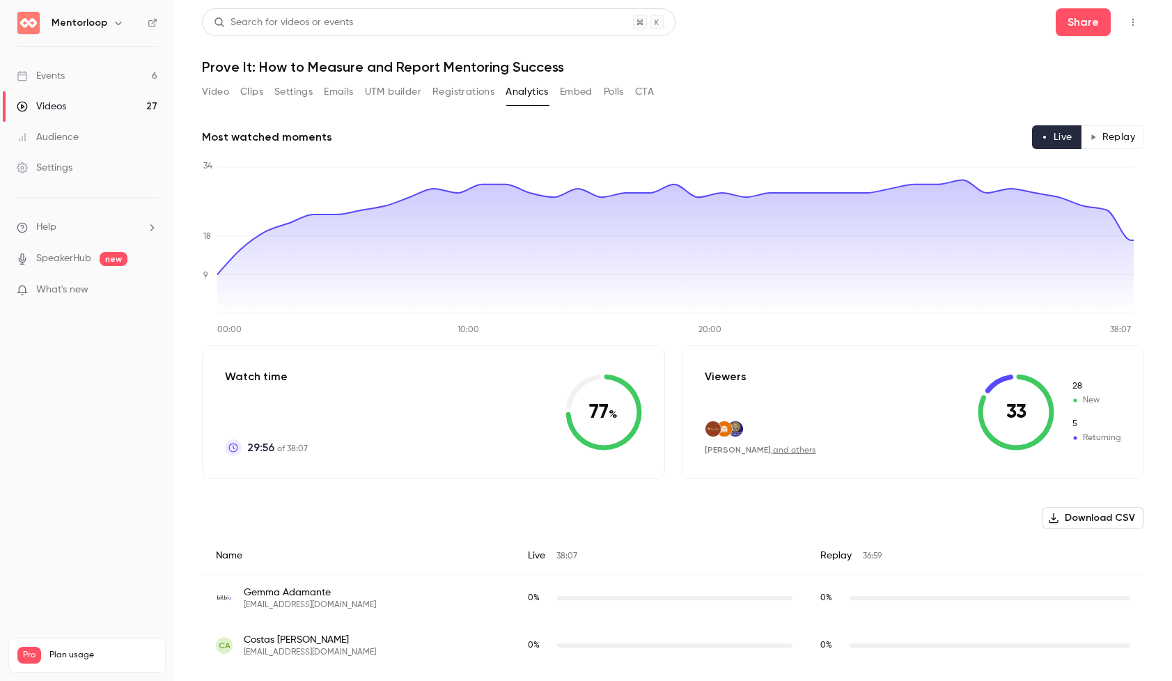
click at [1097, 136] on button "Replay" at bounding box center [1112, 137] width 63 height 24
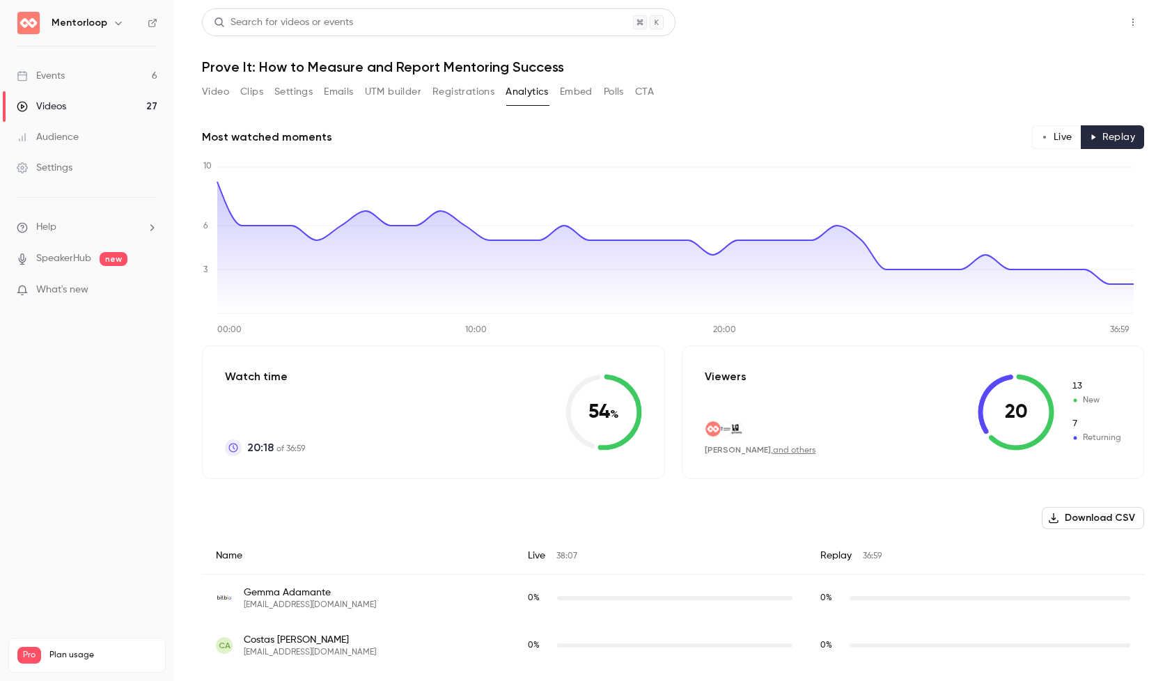
click at [1083, 20] on button "Share" at bounding box center [1083, 22] width 55 height 28
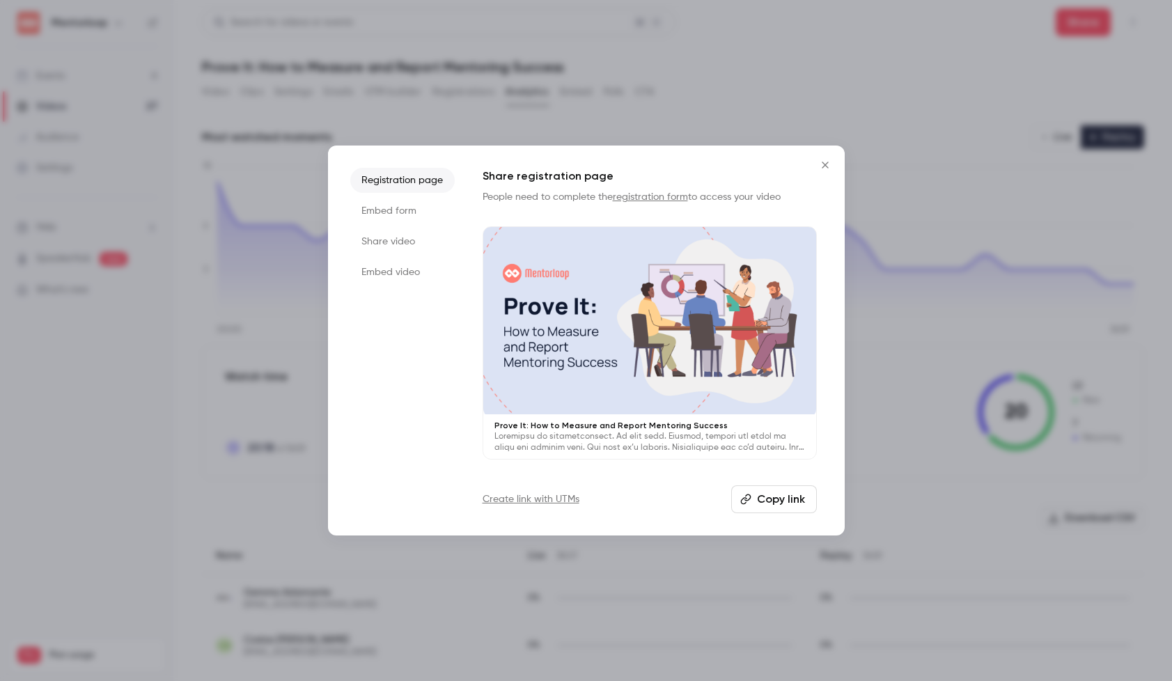
click at [387, 250] on li "Share video" at bounding box center [402, 241] width 104 height 25
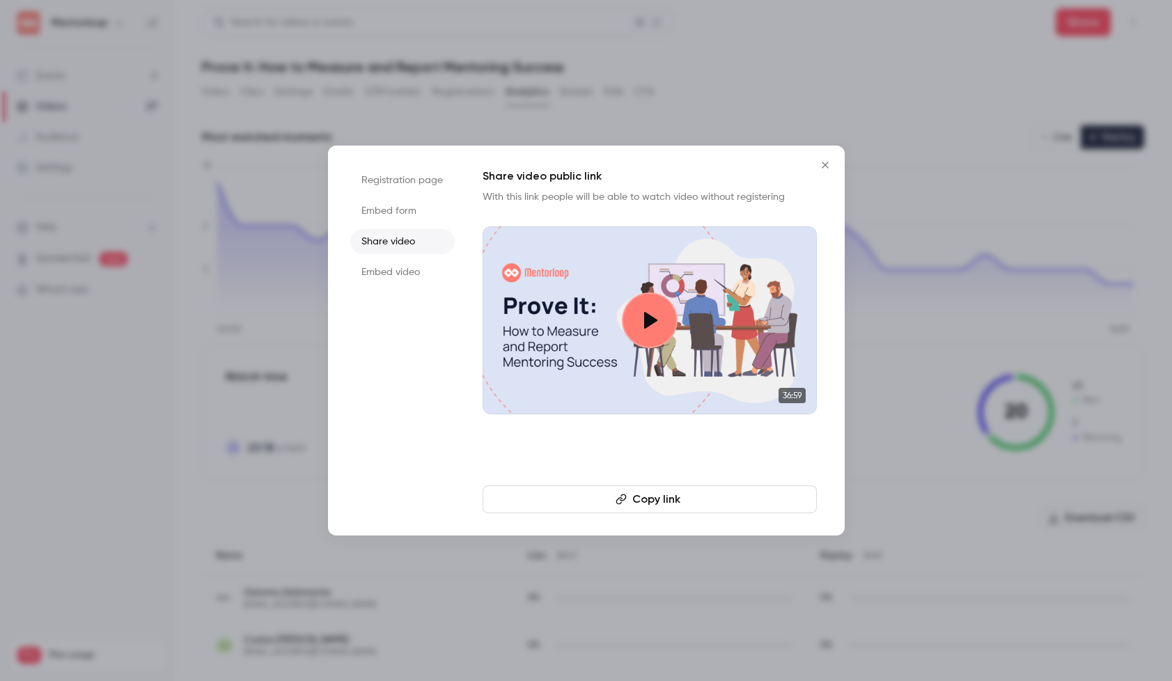
click at [379, 210] on li "Embed form" at bounding box center [402, 210] width 104 height 25
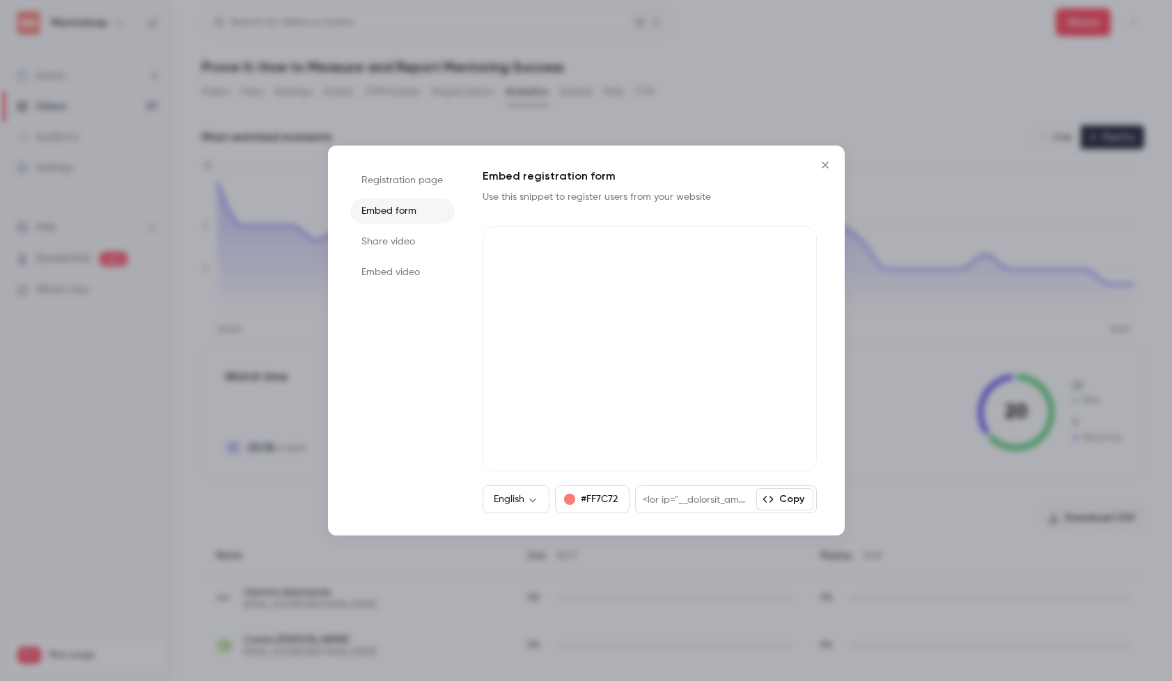
click at [820, 168] on icon "Close" at bounding box center [825, 164] width 17 height 11
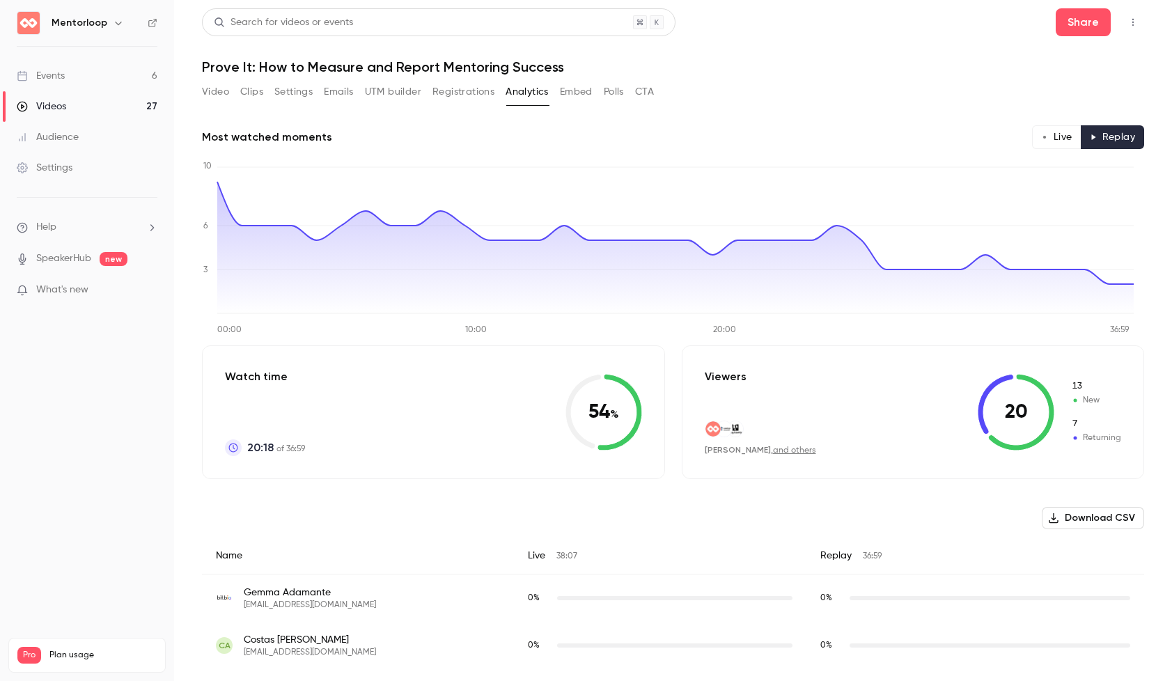
click at [114, 22] on icon "button" at bounding box center [118, 22] width 11 height 11
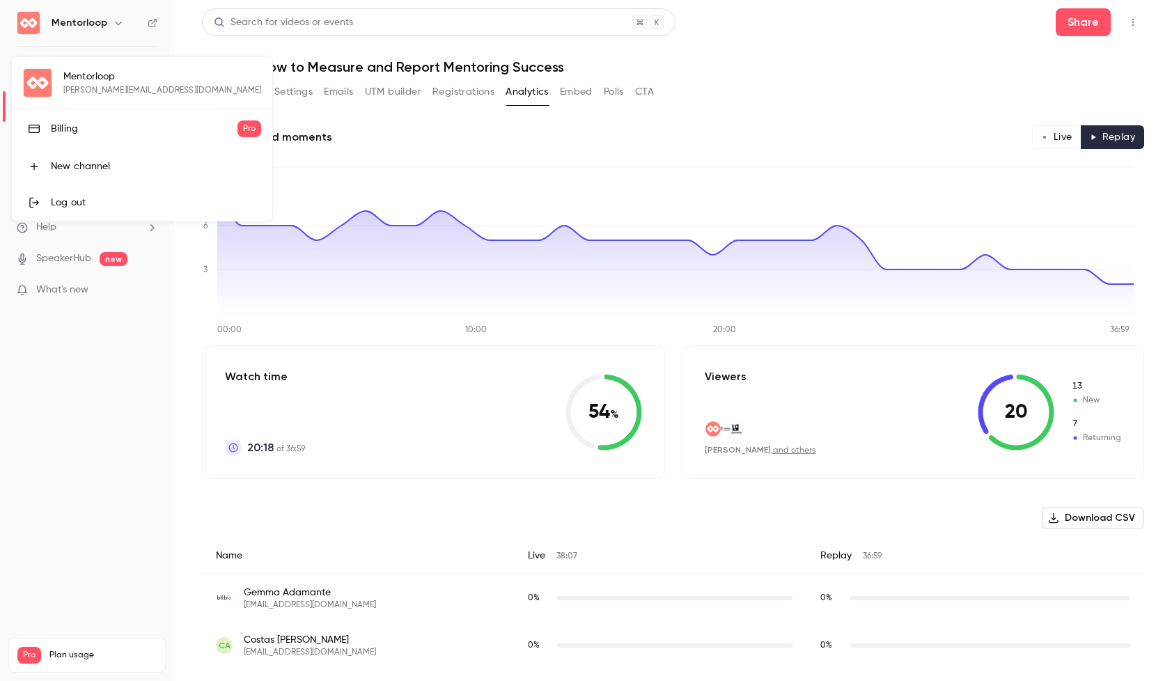
click at [114, 22] on div at bounding box center [586, 340] width 1172 height 681
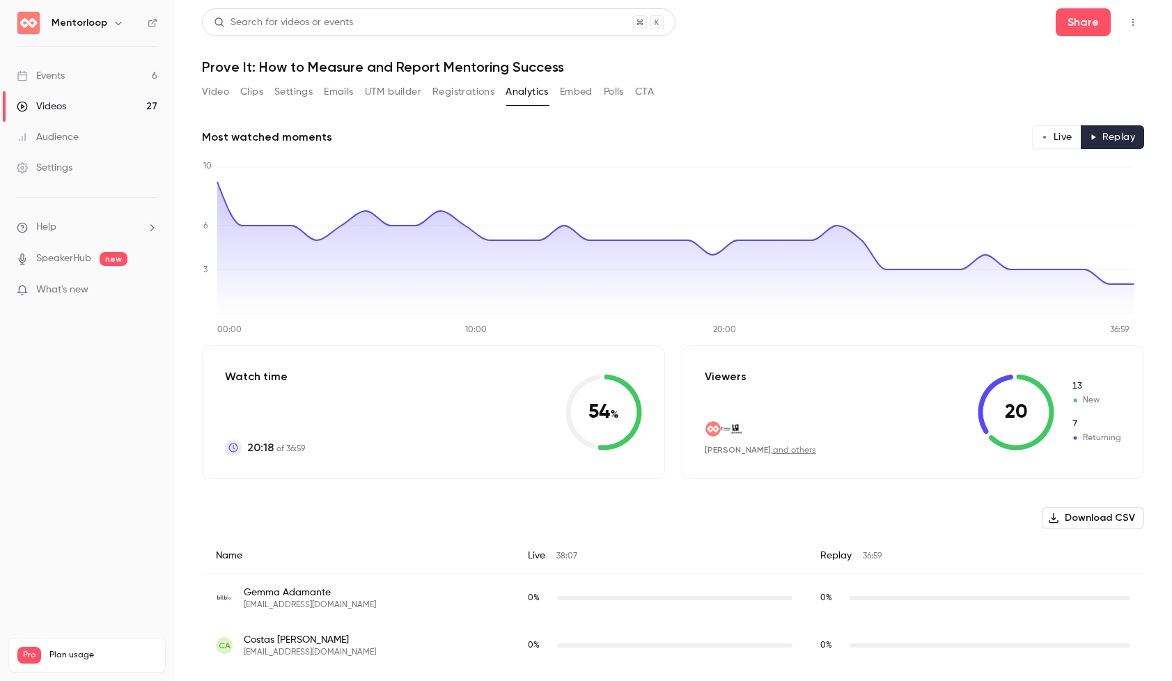
click at [54, 226] on span "Help" at bounding box center [46, 227] width 20 height 15
click at [230, 231] on li "Talk to us" at bounding box center [257, 212] width 164 height 42
click at [153, 231] on icon "help-dropdown-opener" at bounding box center [151, 227] width 11 height 11
click at [253, 218] on link "Talk to us" at bounding box center [256, 212] width 153 height 37
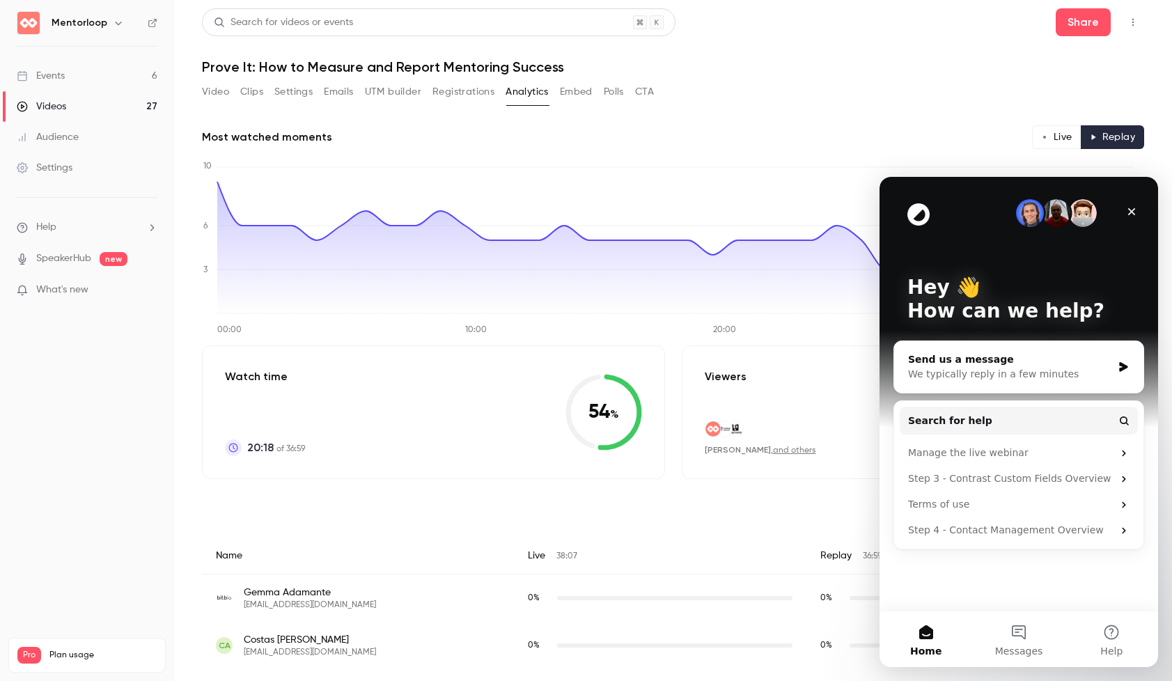
click at [960, 367] on div "We typically reply in a few minutes" at bounding box center [1010, 374] width 204 height 15
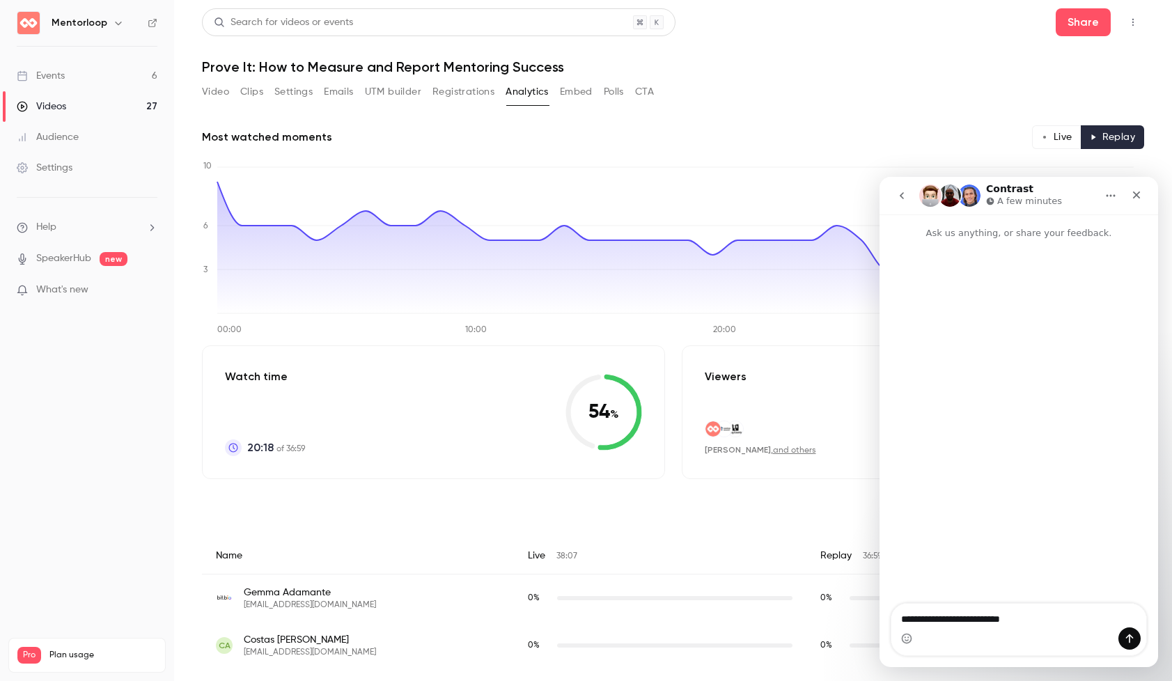
click at [915, 618] on textarea "**********" at bounding box center [1018, 616] width 255 height 24
type textarea "**********"
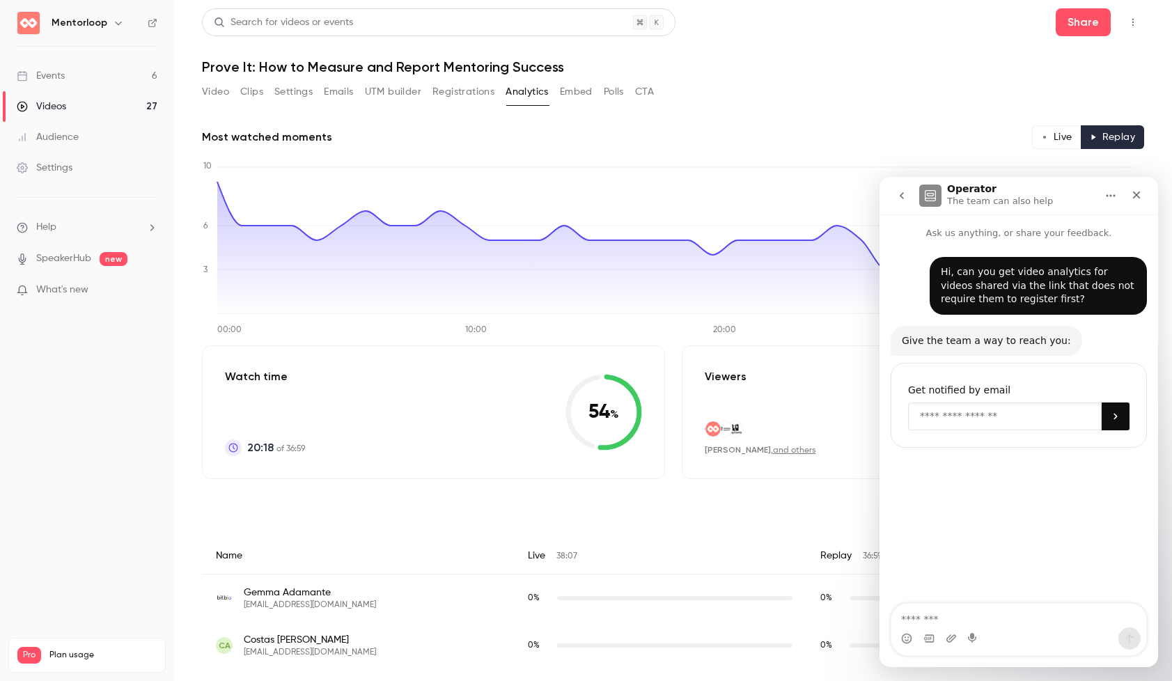
click at [934, 421] on input "Enter your email" at bounding box center [1005, 417] width 194 height 28
type input "**********"
click at [1118, 418] on icon "Submit" at bounding box center [1115, 416] width 11 height 11
click at [1063, 545] on div "**********" at bounding box center [1019, 422] width 279 height 365
